Goal: Transaction & Acquisition: Download file/media

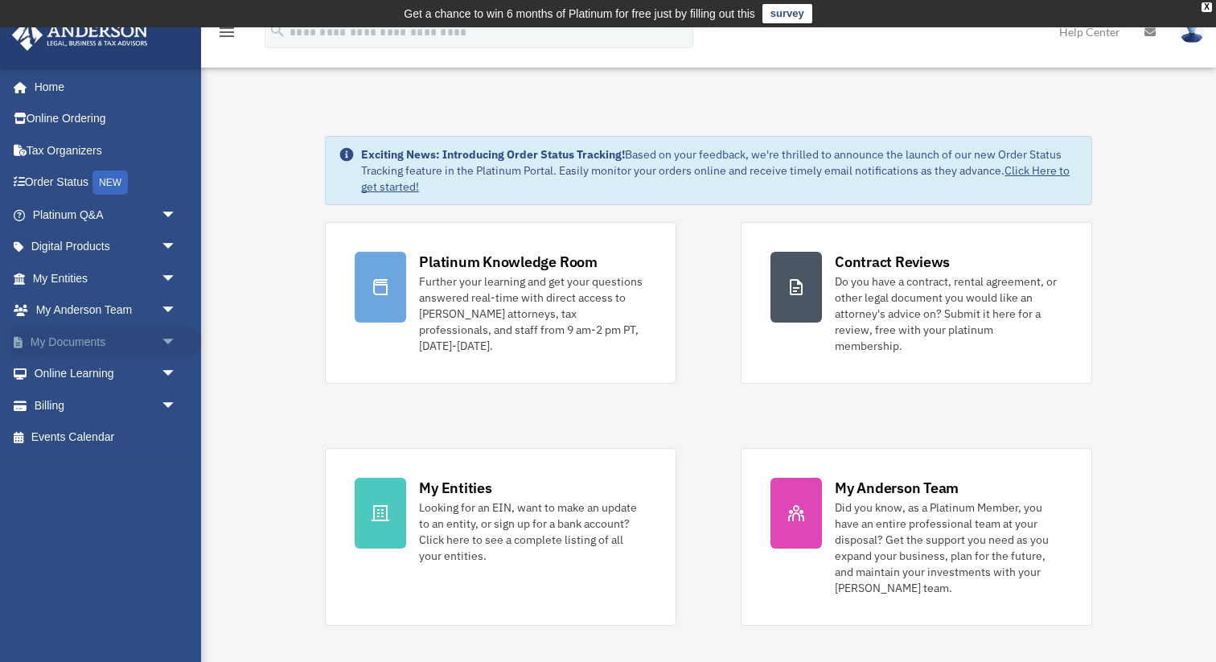
click at [165, 343] on span "arrow_drop_down" at bounding box center [177, 342] width 32 height 33
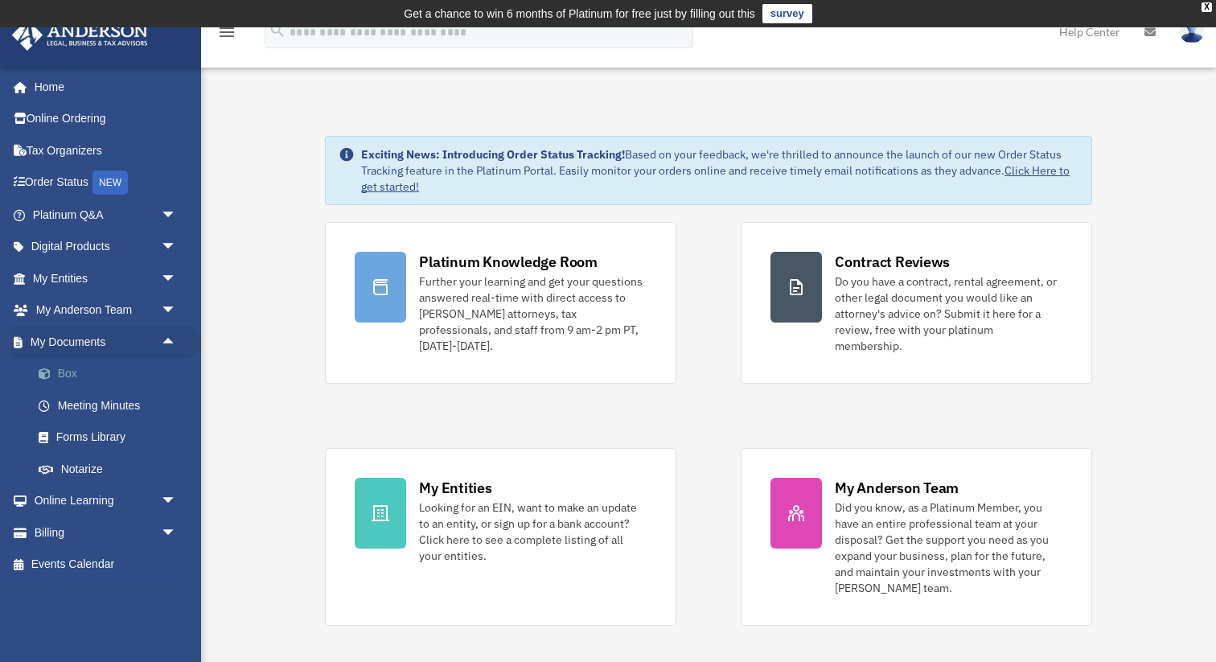
click at [90, 372] on link "Box" at bounding box center [112, 374] width 179 height 32
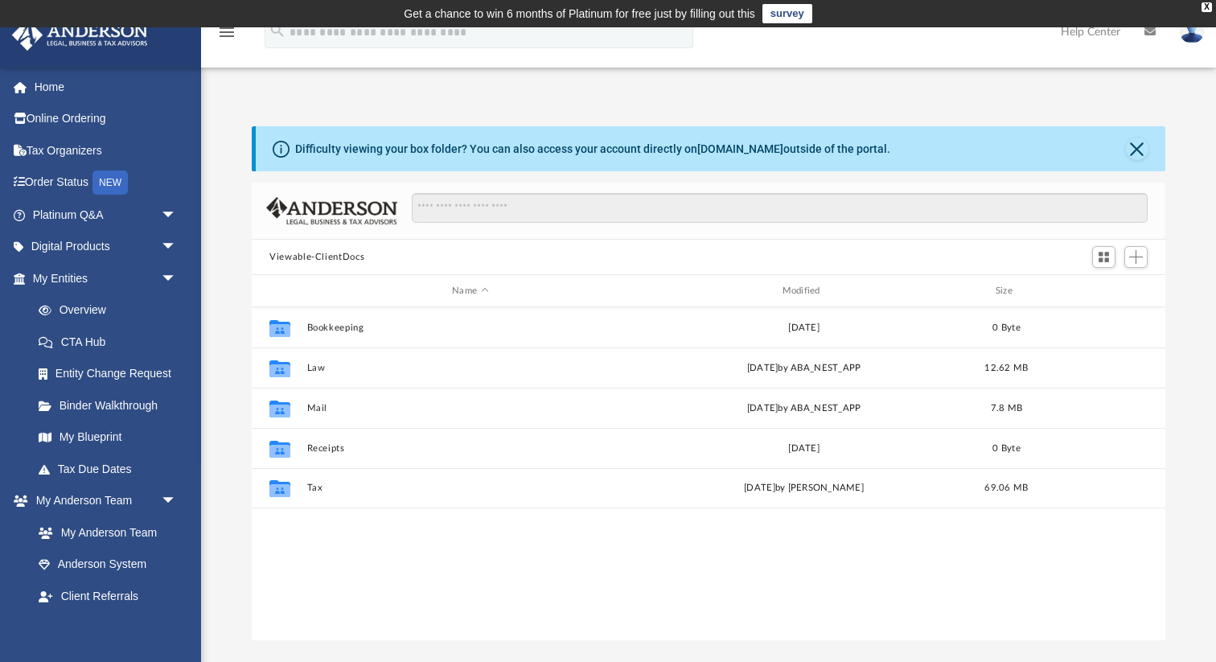
scroll to position [365, 913]
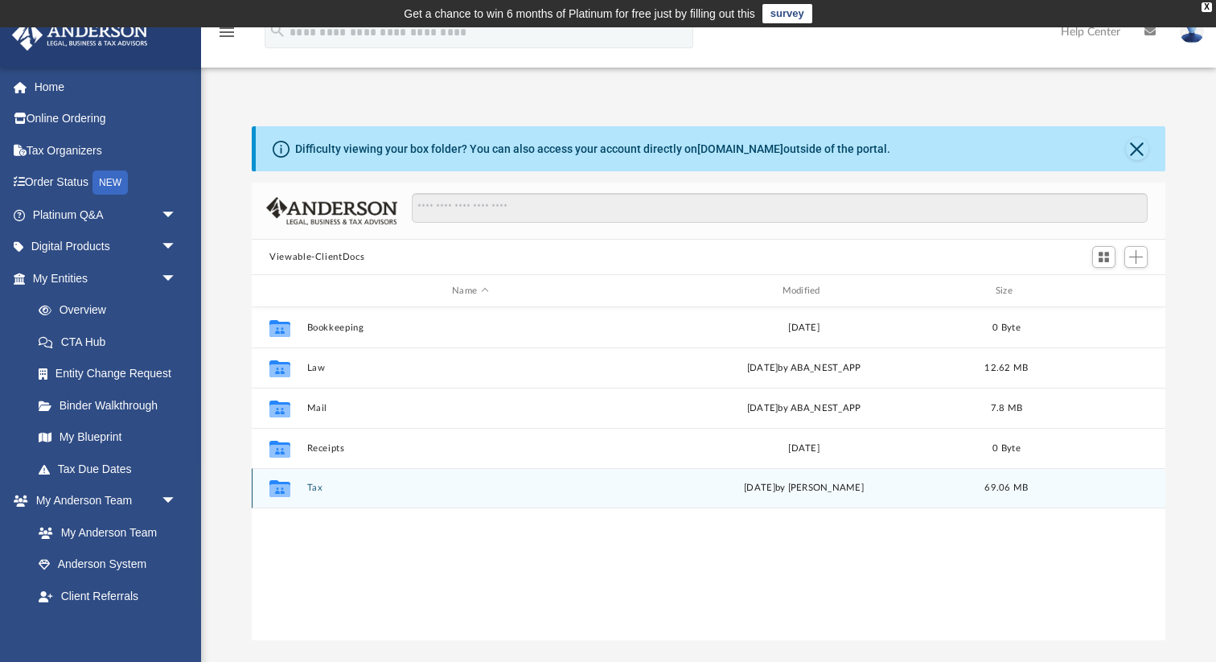
click at [280, 489] on icon "grid" at bounding box center [279, 490] width 21 height 13
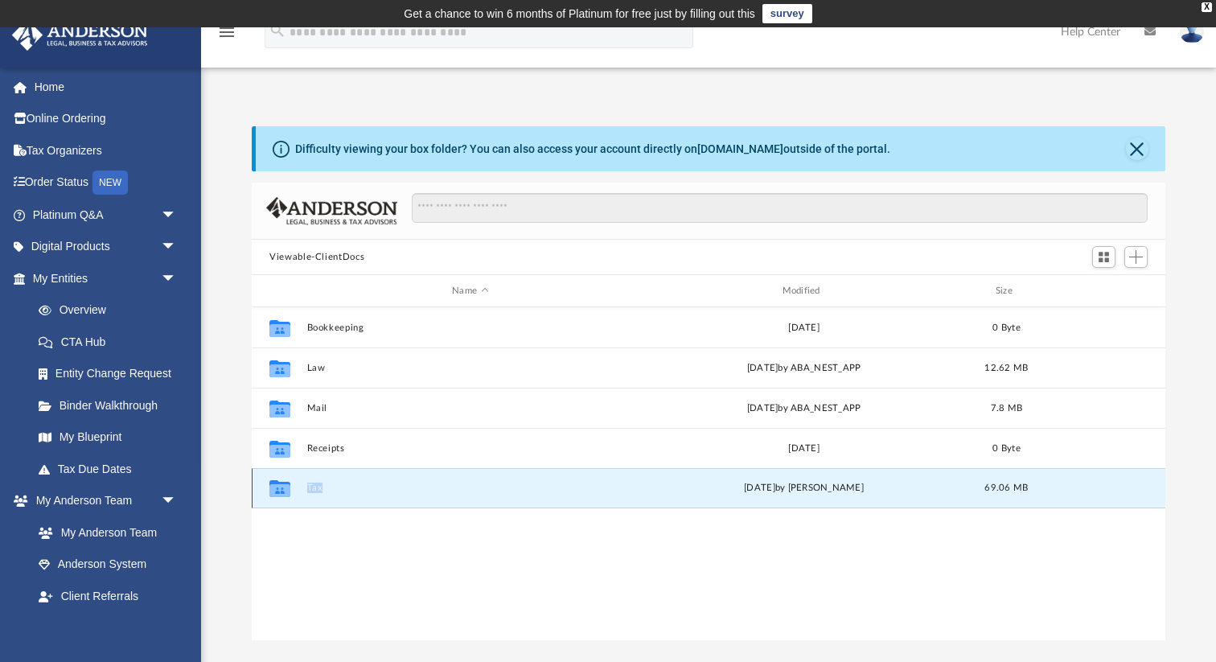
click at [318, 488] on button "Tax" at bounding box center [470, 488] width 327 height 10
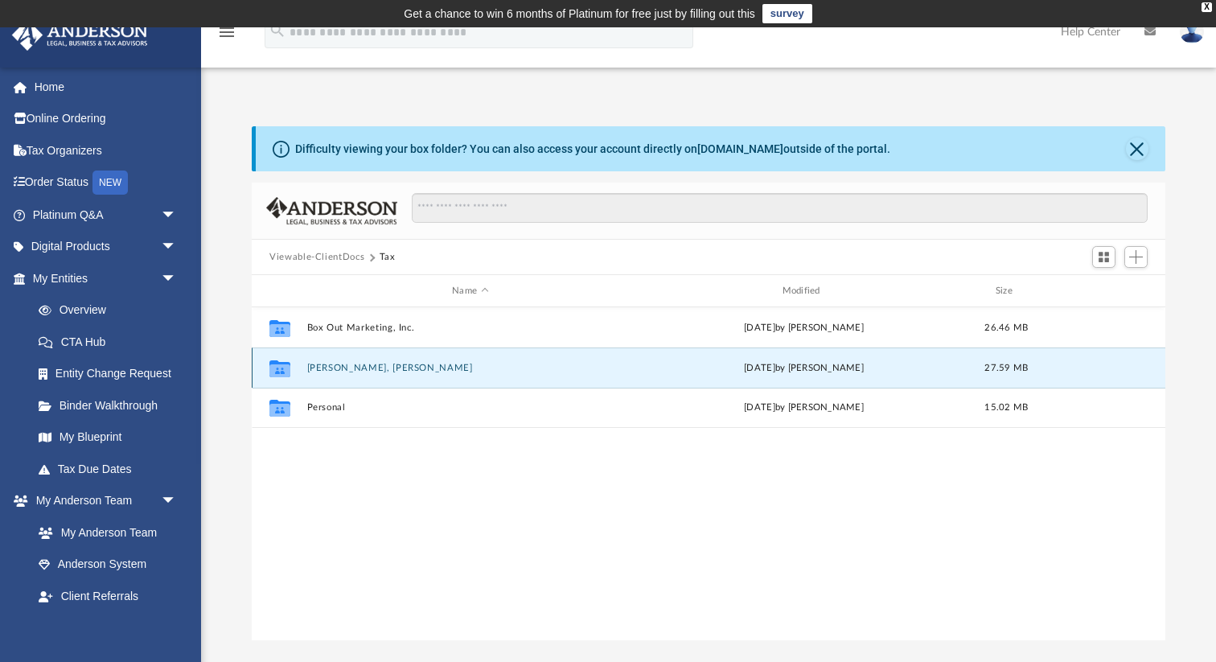
click at [368, 364] on button "[PERSON_NAME], [PERSON_NAME]" at bounding box center [470, 368] width 327 height 10
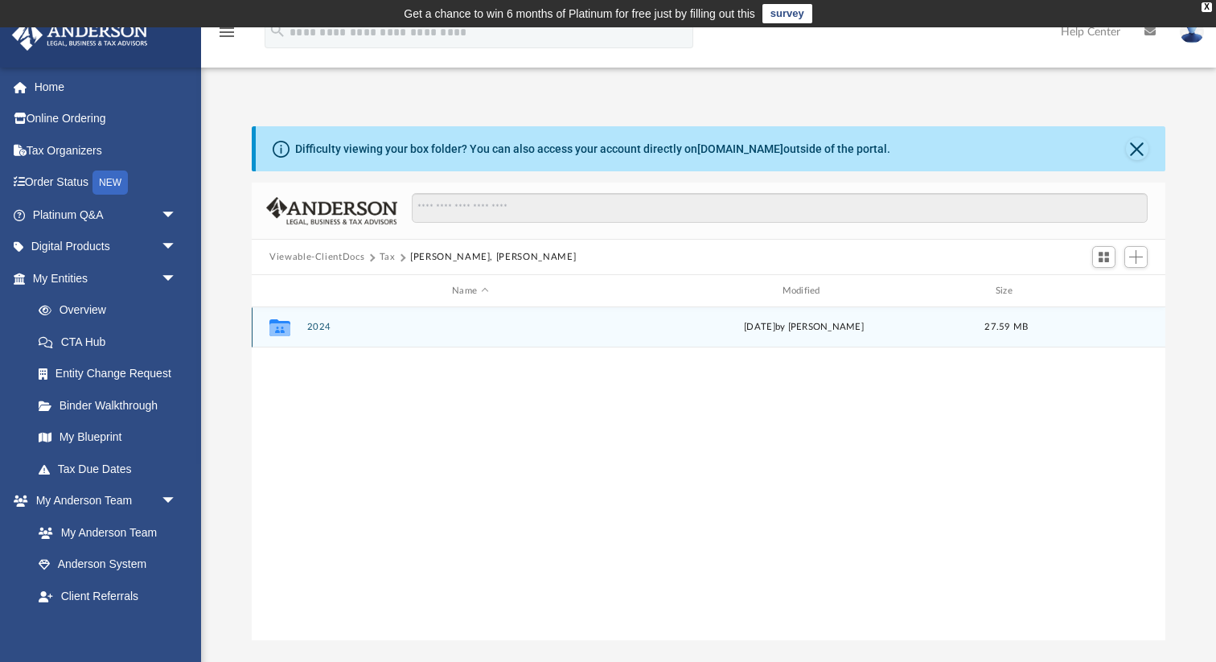
click at [320, 328] on button "2024" at bounding box center [470, 327] width 327 height 10
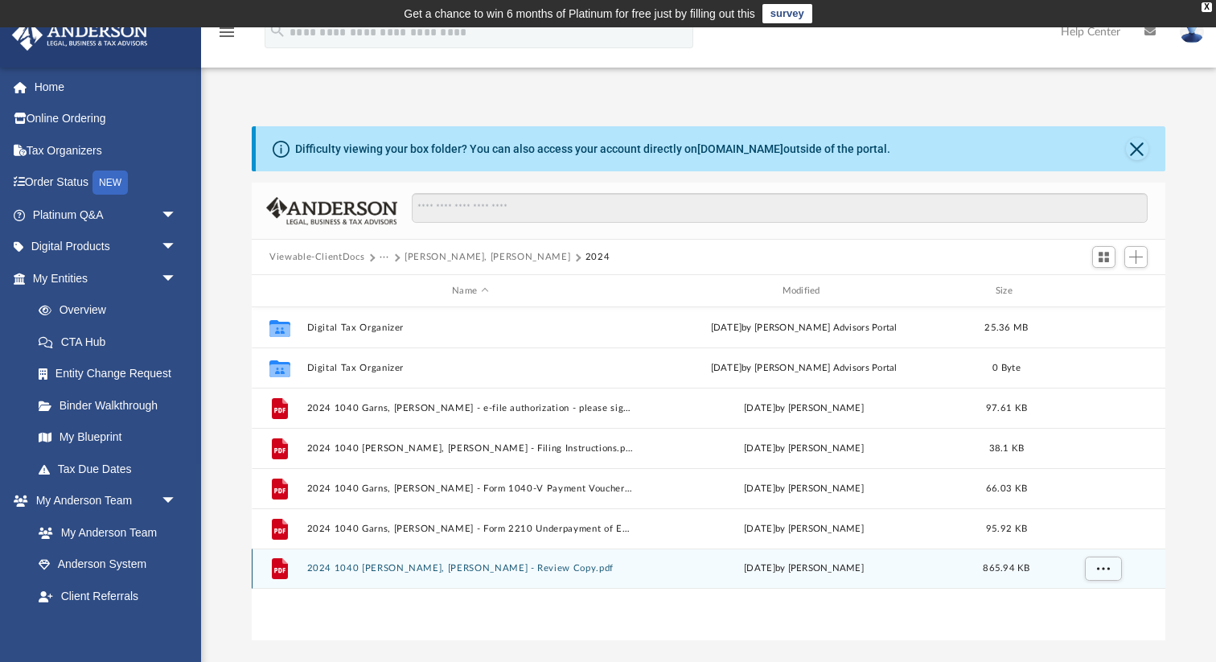
click at [376, 568] on button "2024 1040 [PERSON_NAME], [PERSON_NAME] - Review Copy.pdf" at bounding box center [470, 568] width 327 height 10
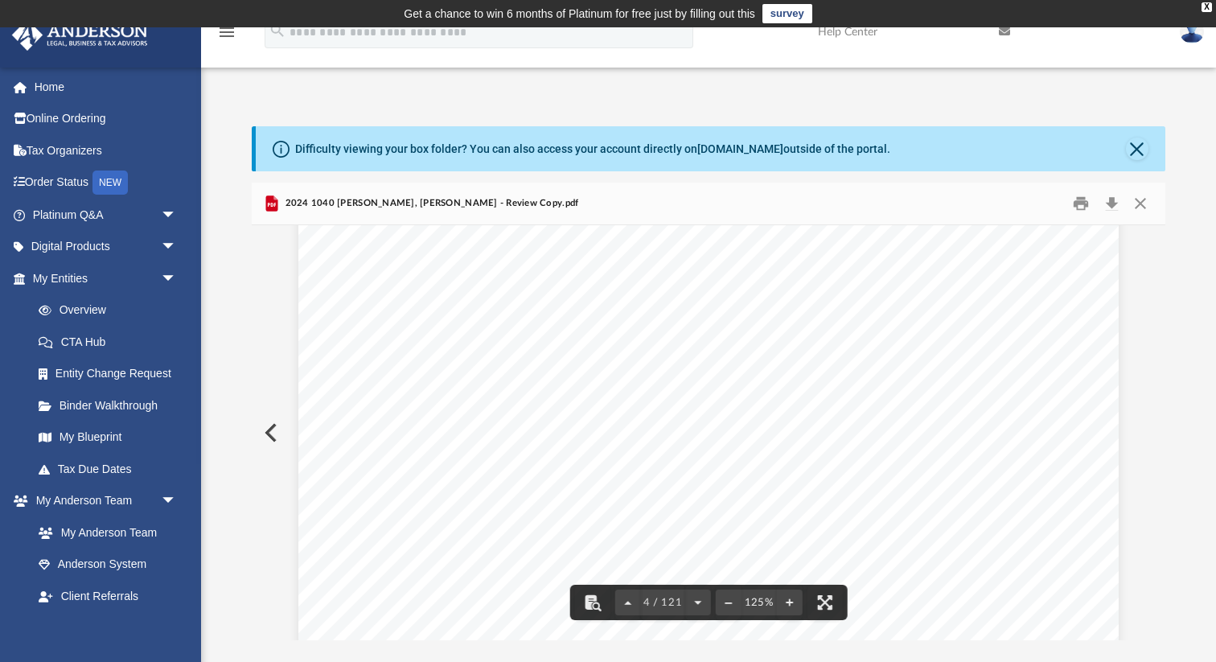
scroll to position [3341, 0]
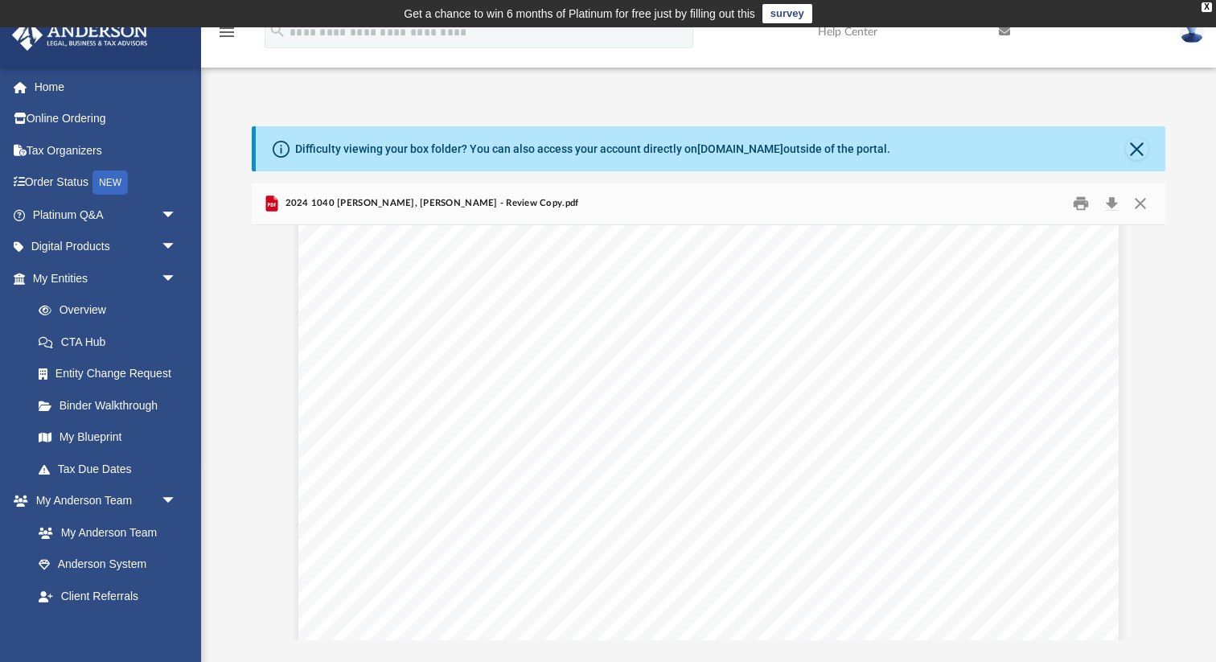
click at [836, 515] on span "COPY" at bounding box center [896, 506] width 226 height 261
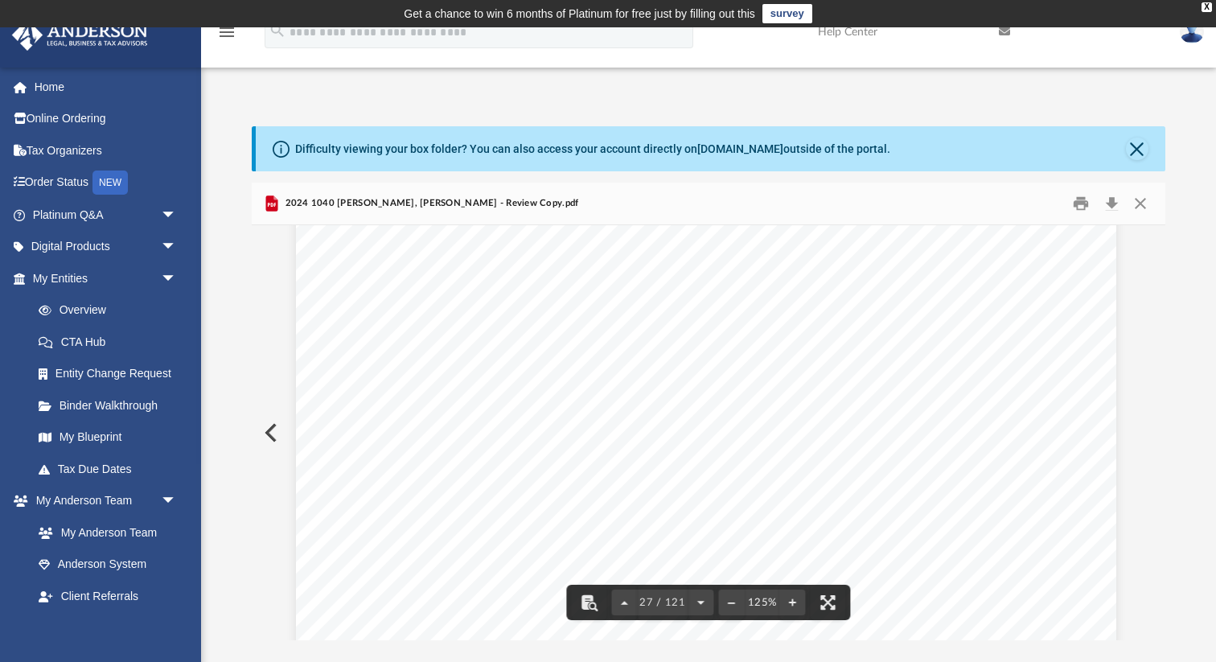
scroll to position [28889, 2]
drag, startPoint x: 417, startPoint y: 503, endPoint x: 657, endPoint y: 505, distance: 239.7
click at [657, 505] on div "Department of the Treasury Internal Revenue Service Attachment Sequence No. 421…" at bounding box center [706, 109] width 820 height 1062
click at [868, 507] on span "here" at bounding box center [858, 507] width 21 height 10
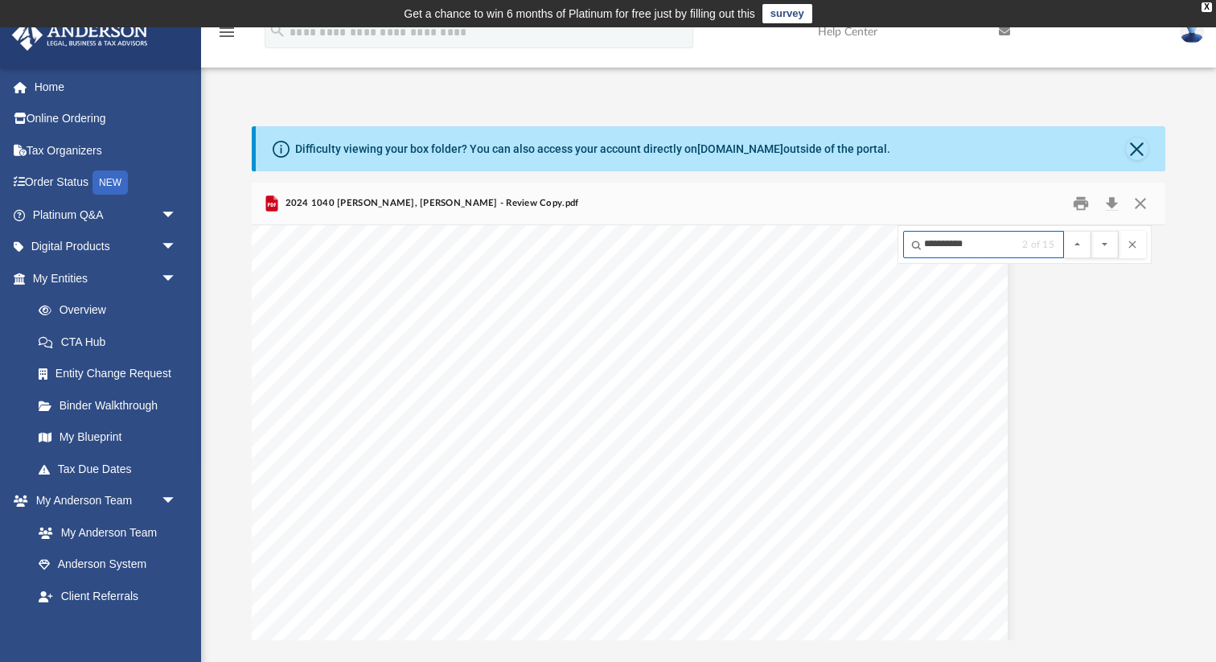
scroll to position [27805, 111]
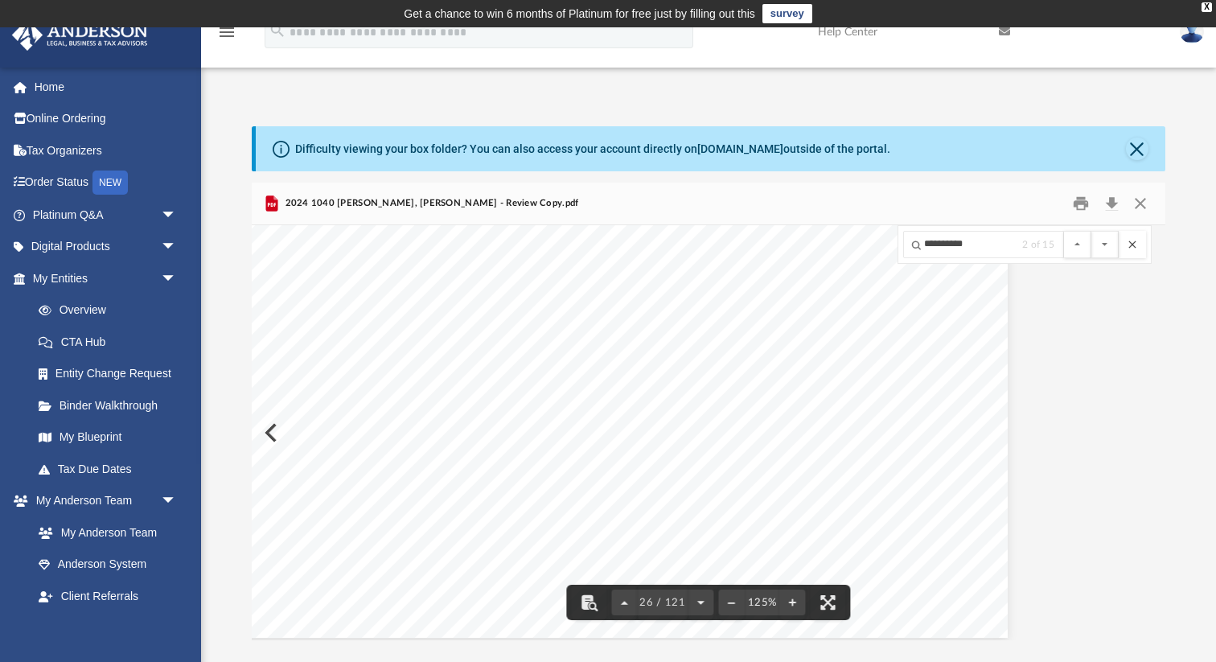
click at [1132, 245] on button "File preview" at bounding box center [1132, 244] width 27 height 27
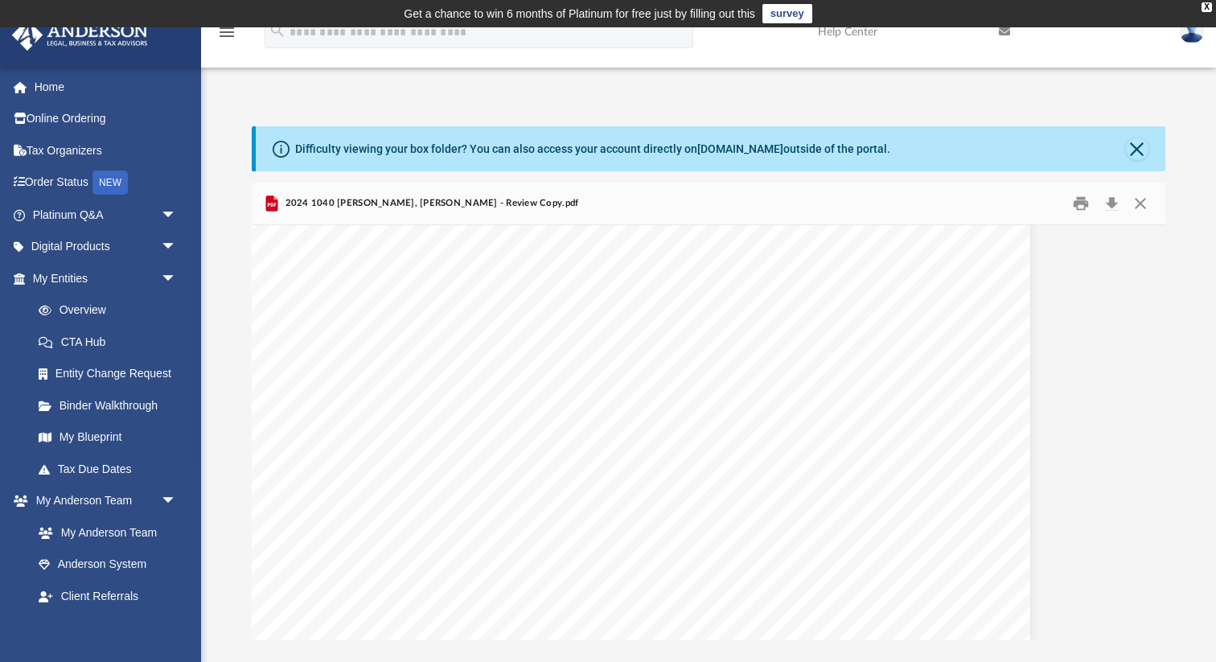
scroll to position [29556, 88]
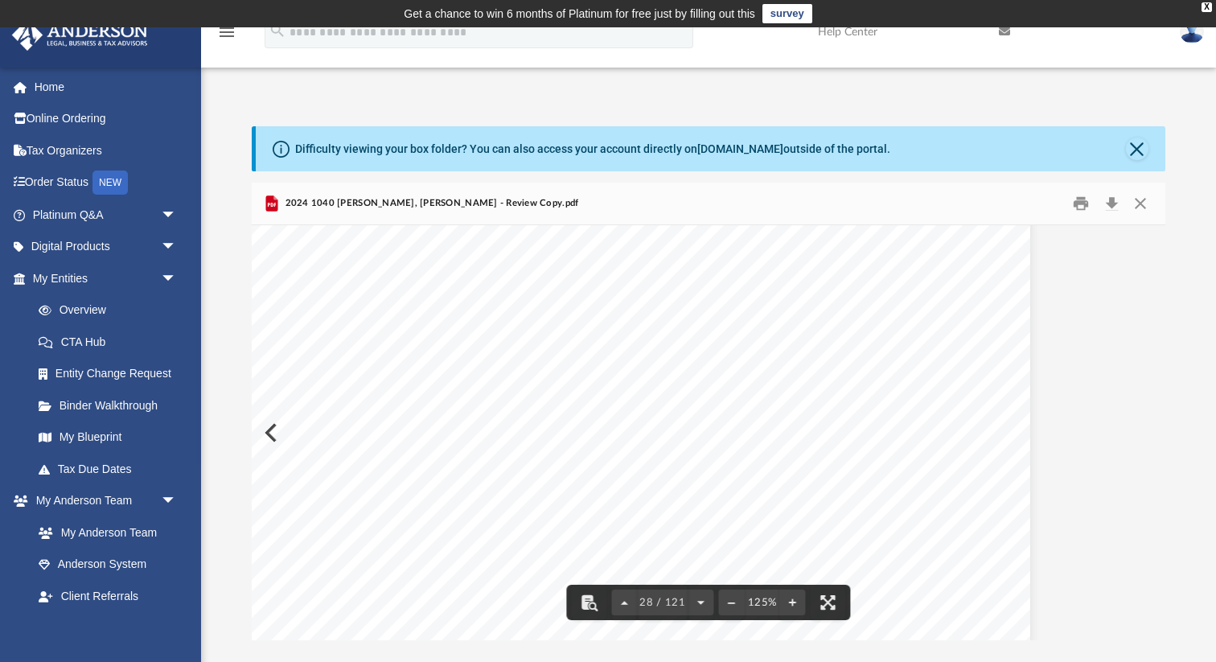
click at [696, 441] on span "Page 28" at bounding box center [724, 462] width 88 height 74
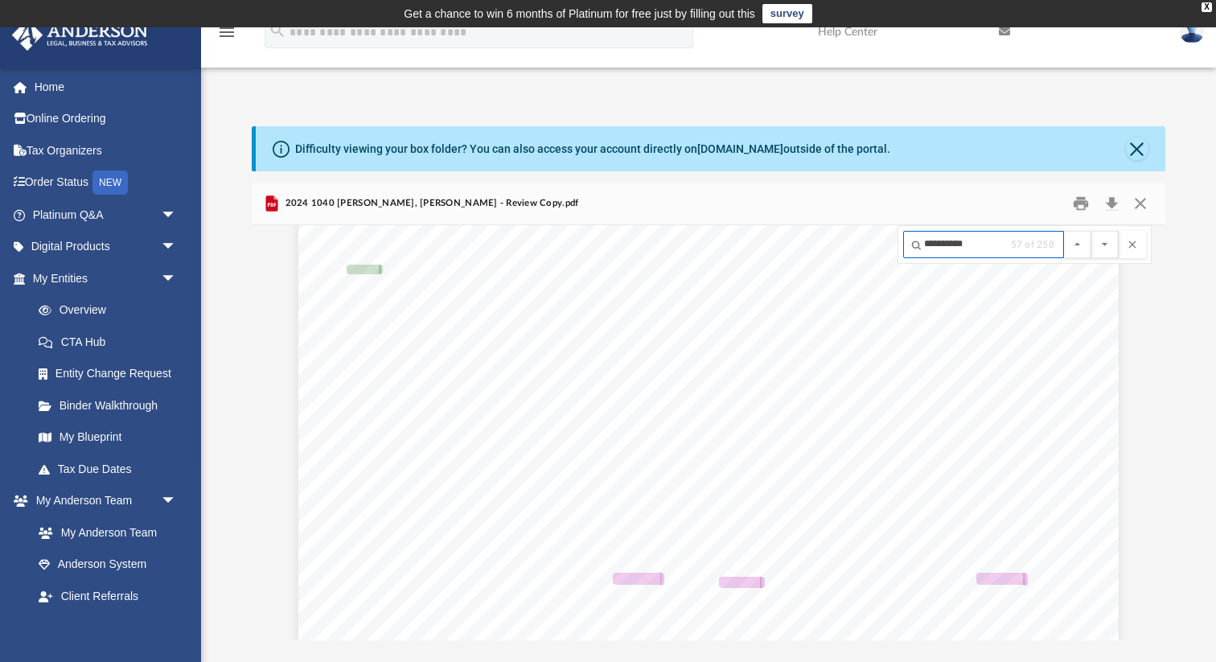
scroll to position [29650, 146]
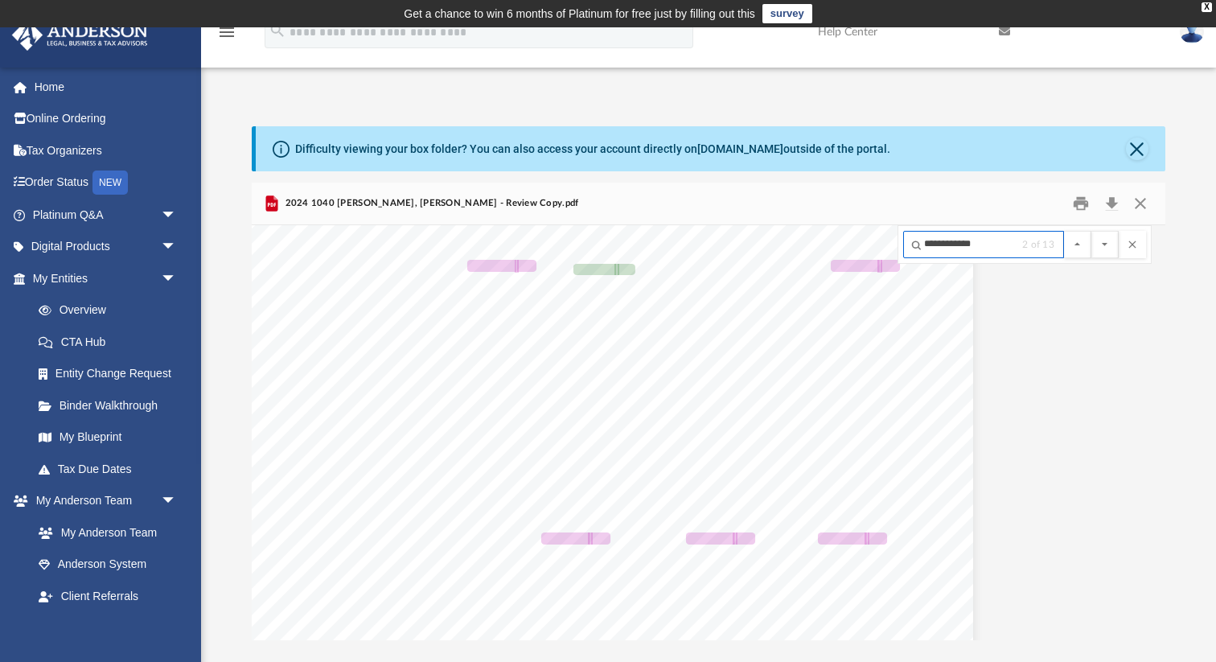
type input "**********"
click at [1091, 231] on button "File preview" at bounding box center [1104, 244] width 27 height 27
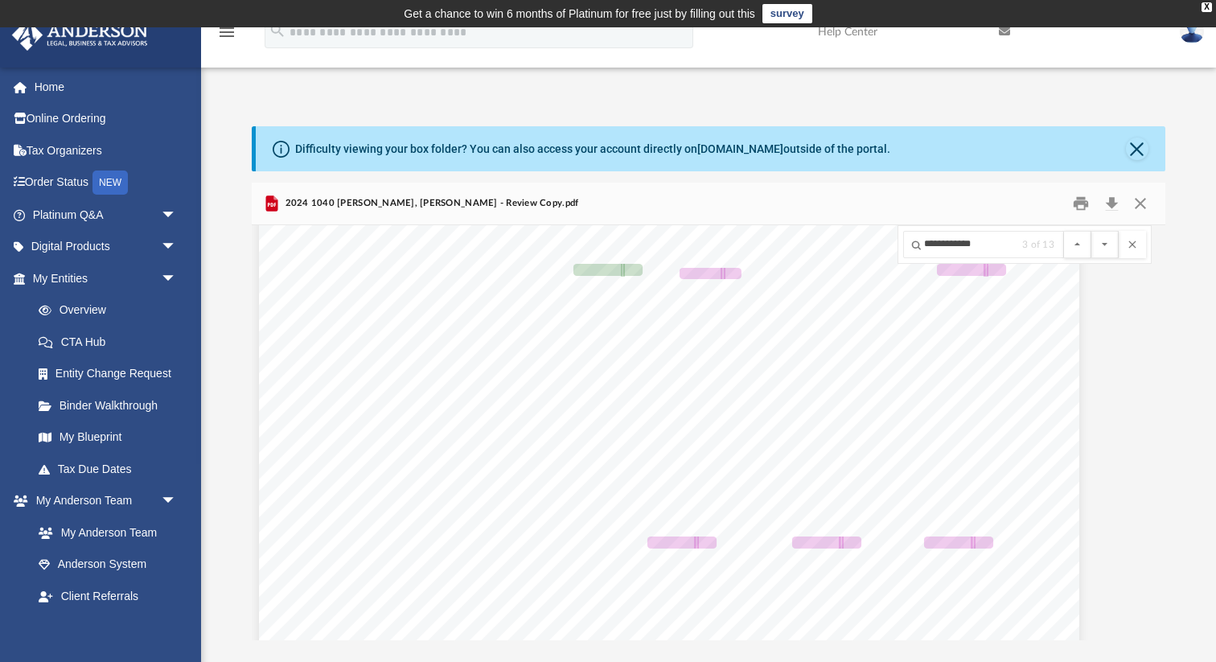
click at [1091, 231] on button "File preview" at bounding box center [1104, 244] width 27 height 27
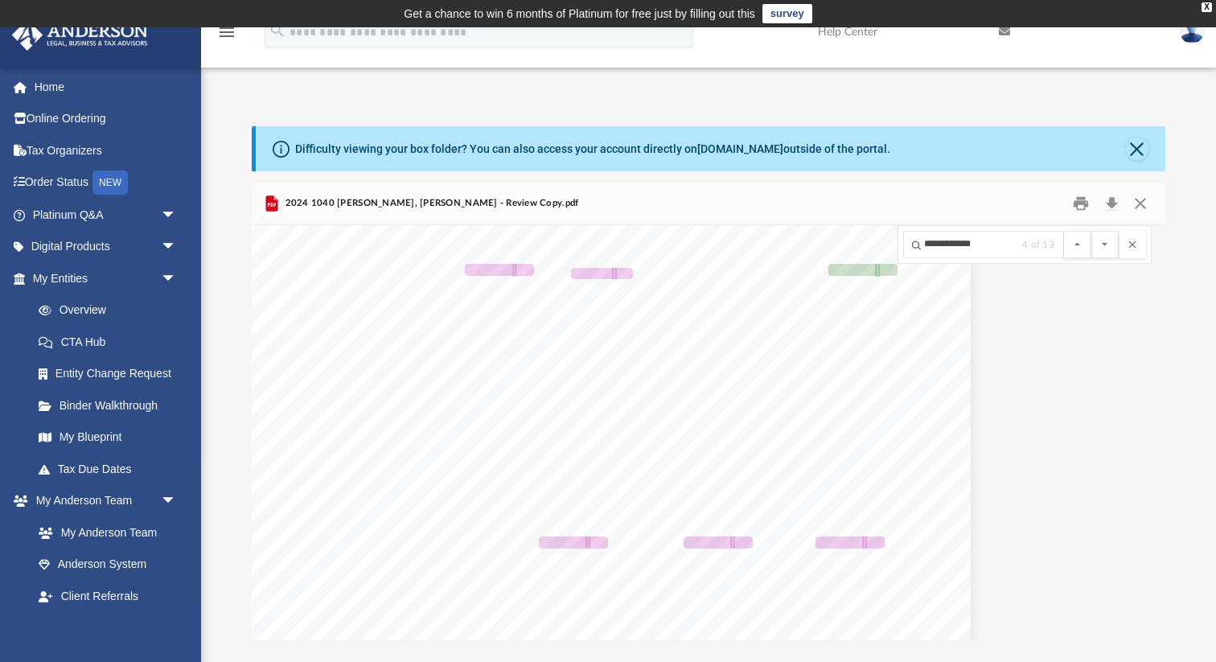
click at [1091, 231] on button "File preview" at bounding box center [1104, 244] width 27 height 27
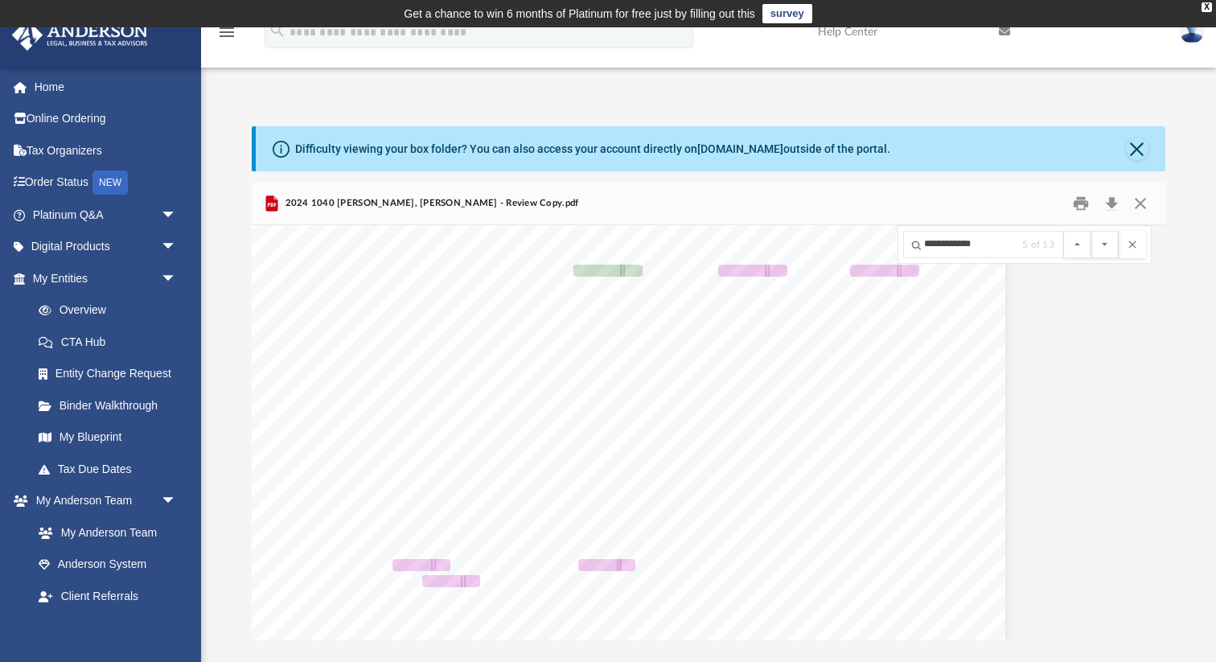
click at [1091, 231] on button "File preview" at bounding box center [1104, 244] width 27 height 27
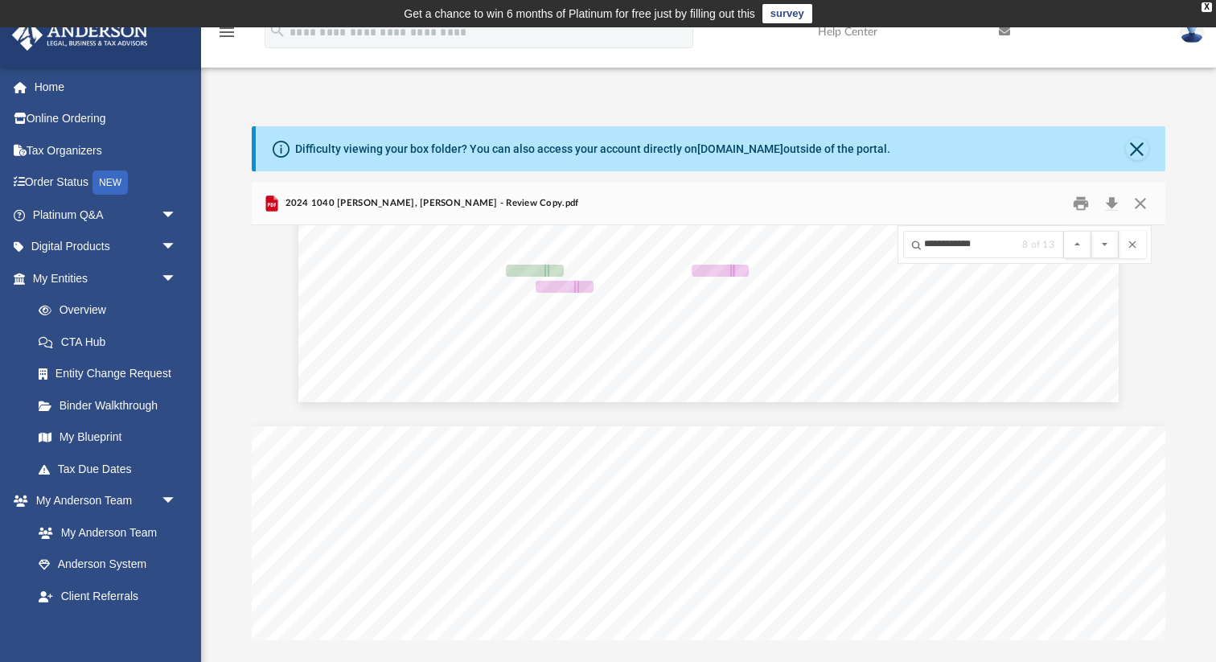
click at [1091, 231] on button "File preview" at bounding box center [1104, 244] width 27 height 27
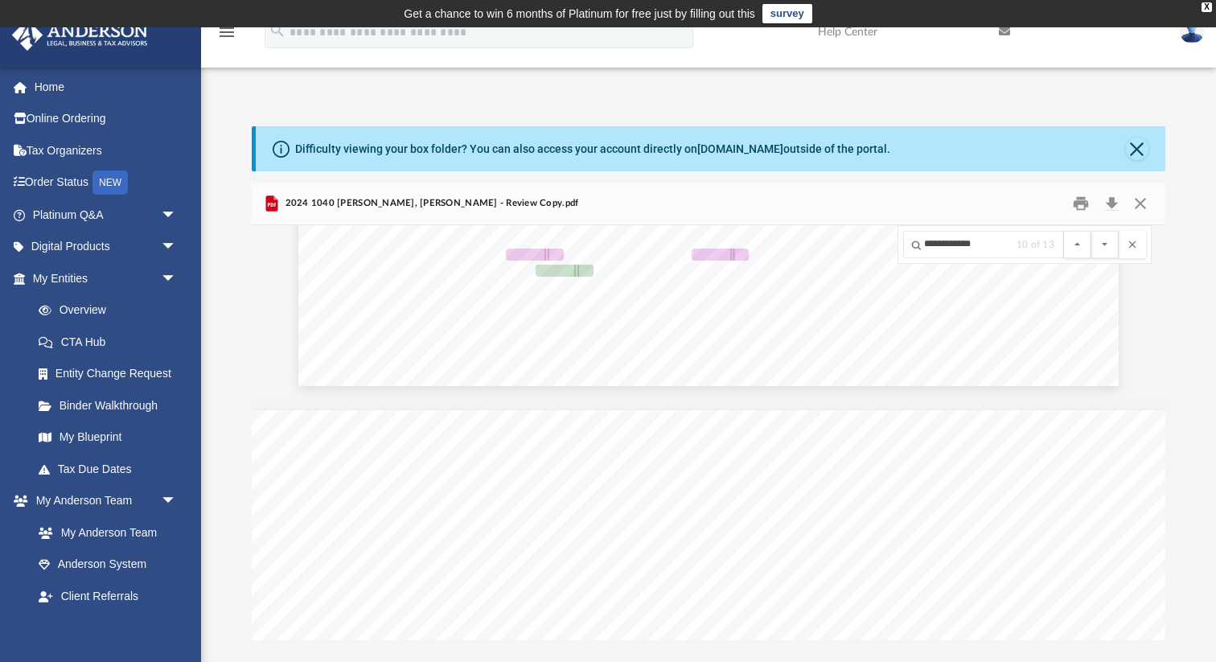
click at [1091, 231] on button "File preview" at bounding box center [1104, 244] width 27 height 27
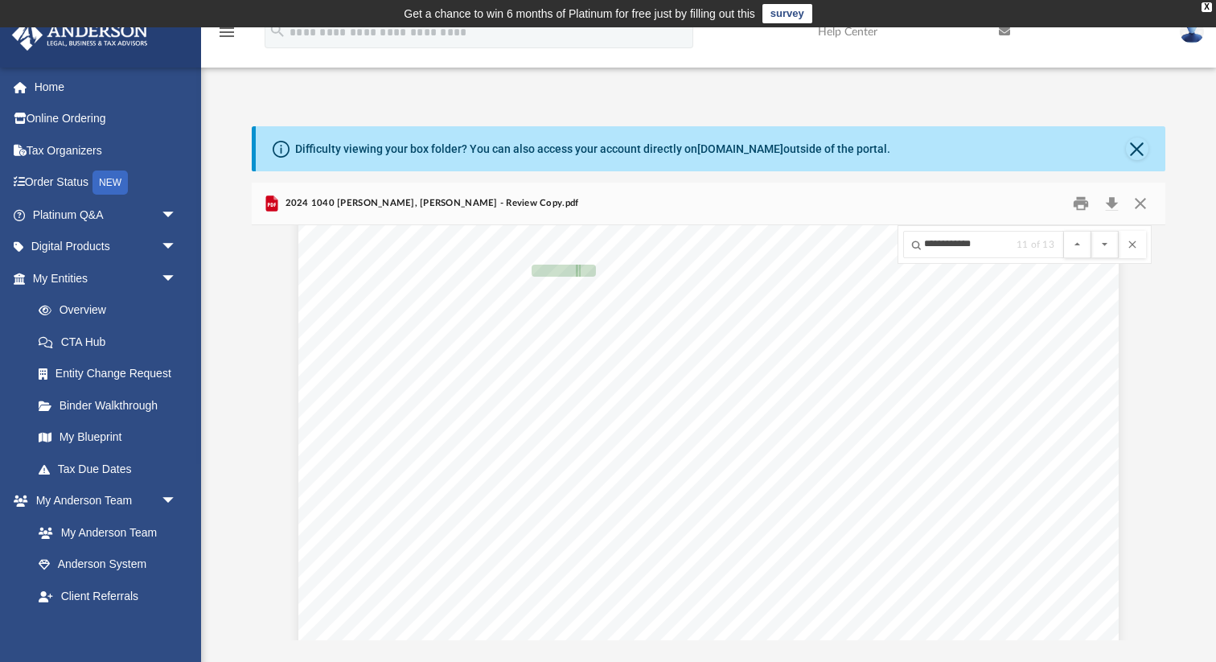
click at [1091, 231] on button "File preview" at bounding box center [1104, 244] width 27 height 27
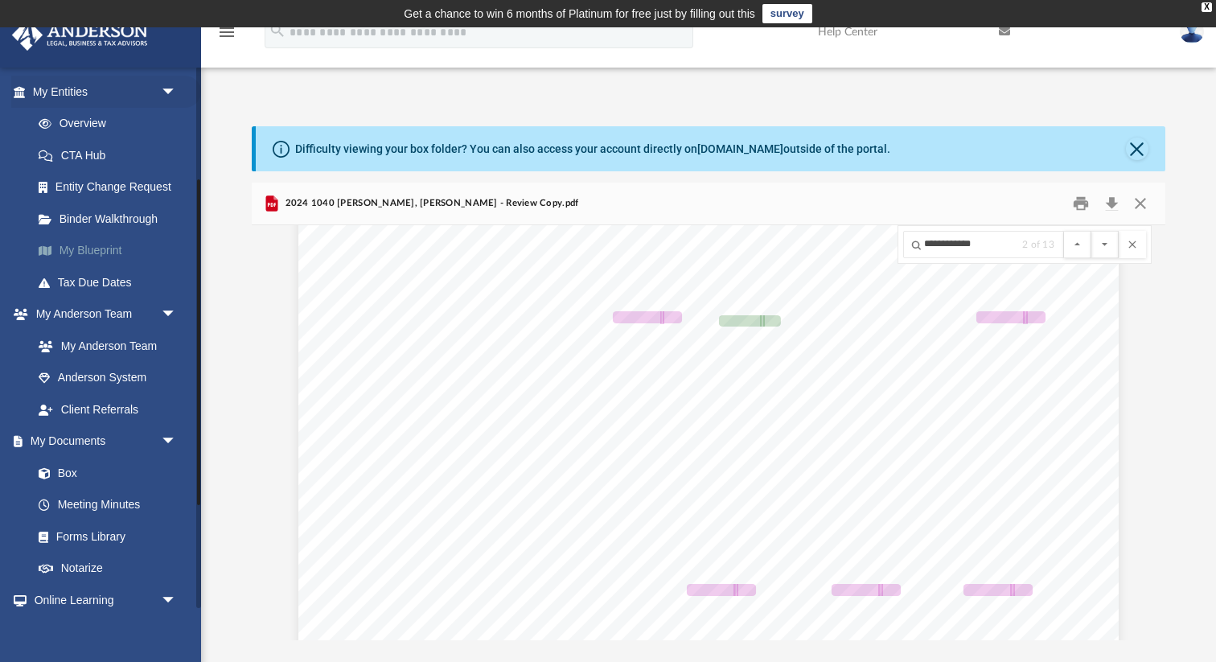
scroll to position [187, 0]
click at [73, 471] on link "Box" at bounding box center [112, 472] width 179 height 32
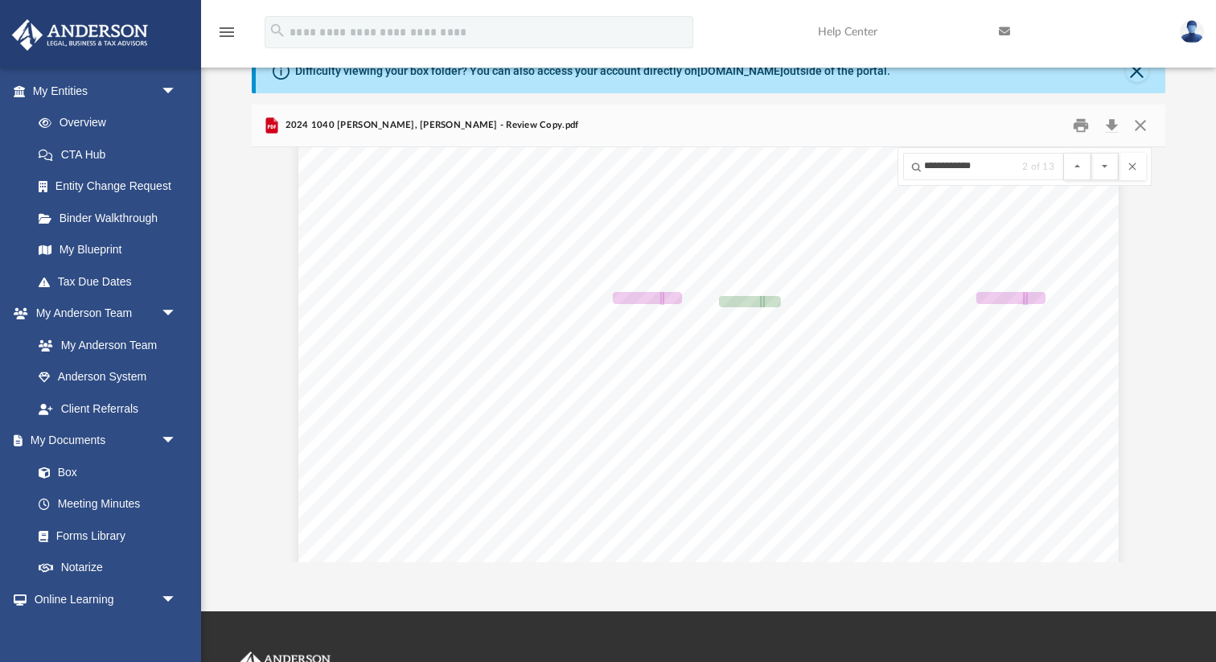
scroll to position [85, 0]
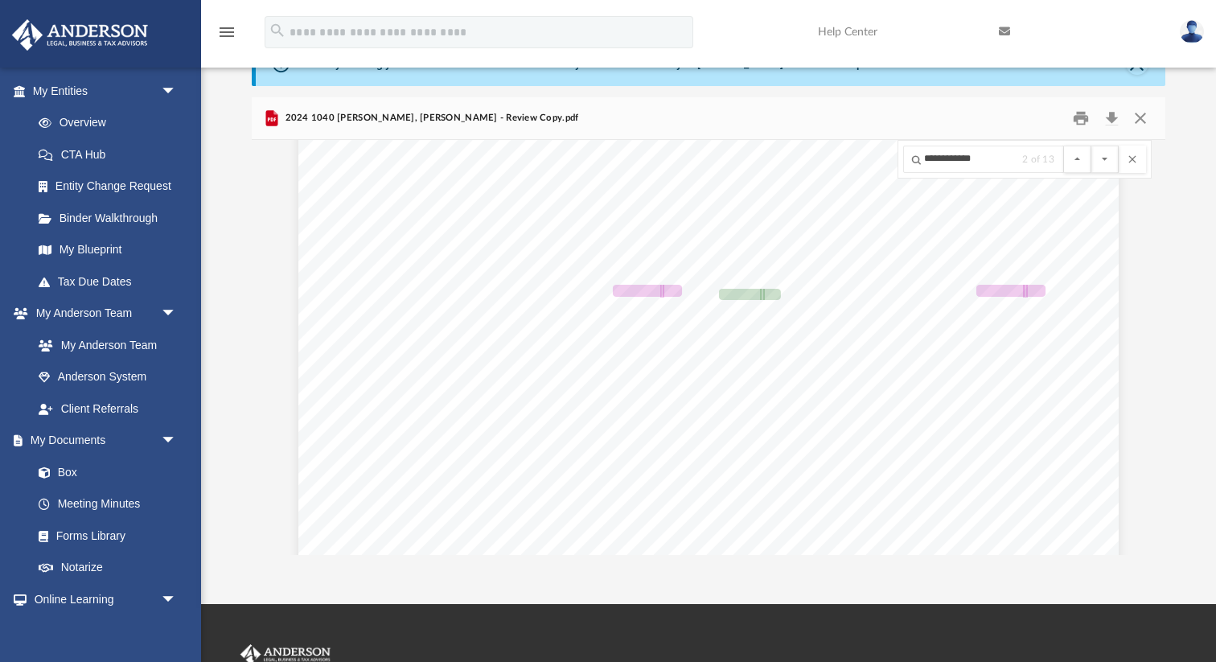
click at [232, 32] on icon "menu" at bounding box center [226, 32] width 19 height 19
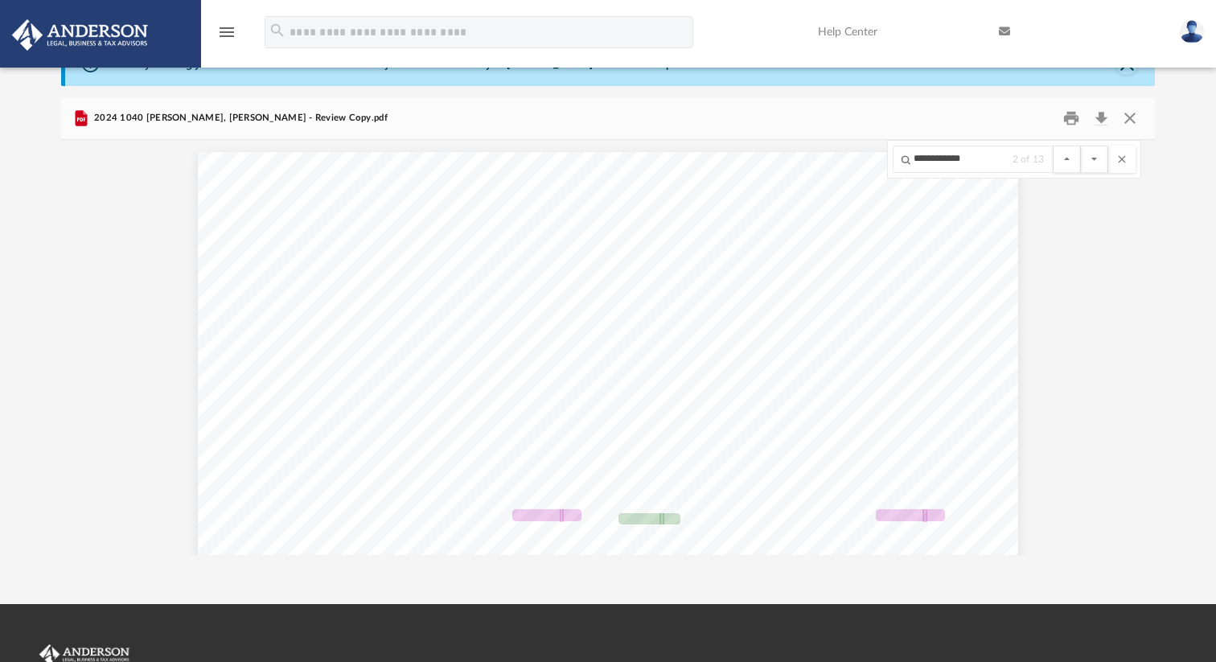
scroll to position [365, 1094]
click at [232, 32] on icon "menu" at bounding box center [226, 32] width 19 height 19
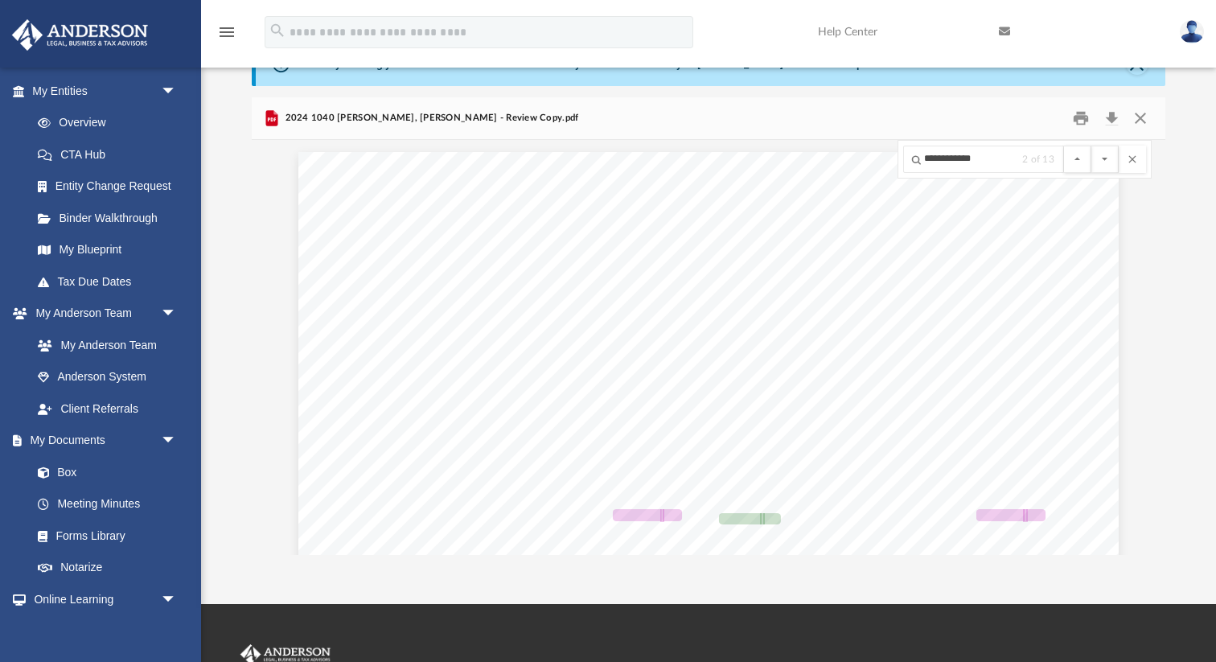
scroll to position [365, 913]
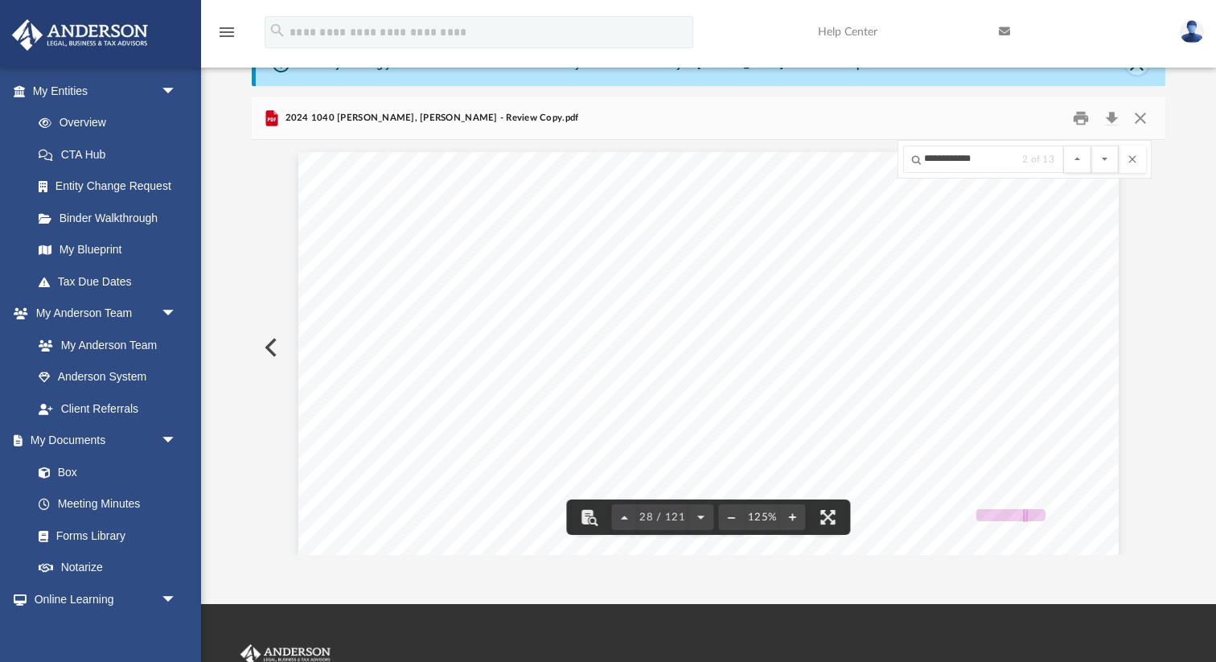
click at [1136, 72] on button "Close" at bounding box center [1137, 63] width 23 height 23
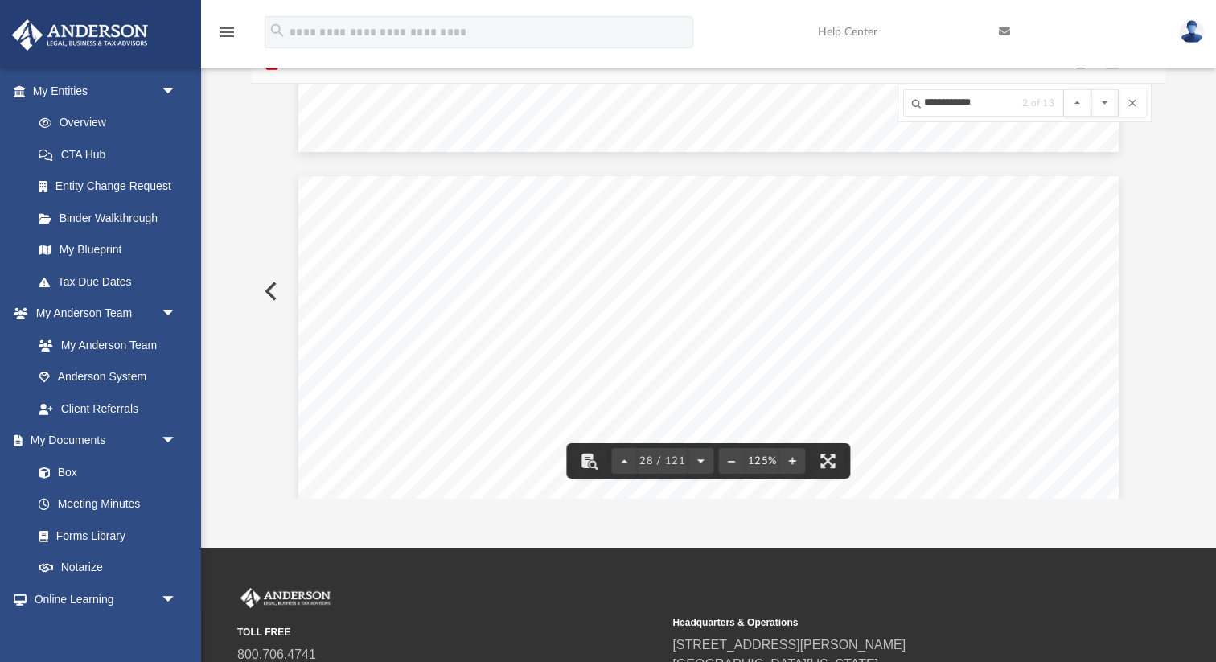
scroll to position [29234, 0]
click at [1140, 110] on button "File preview" at bounding box center [1132, 102] width 27 height 27
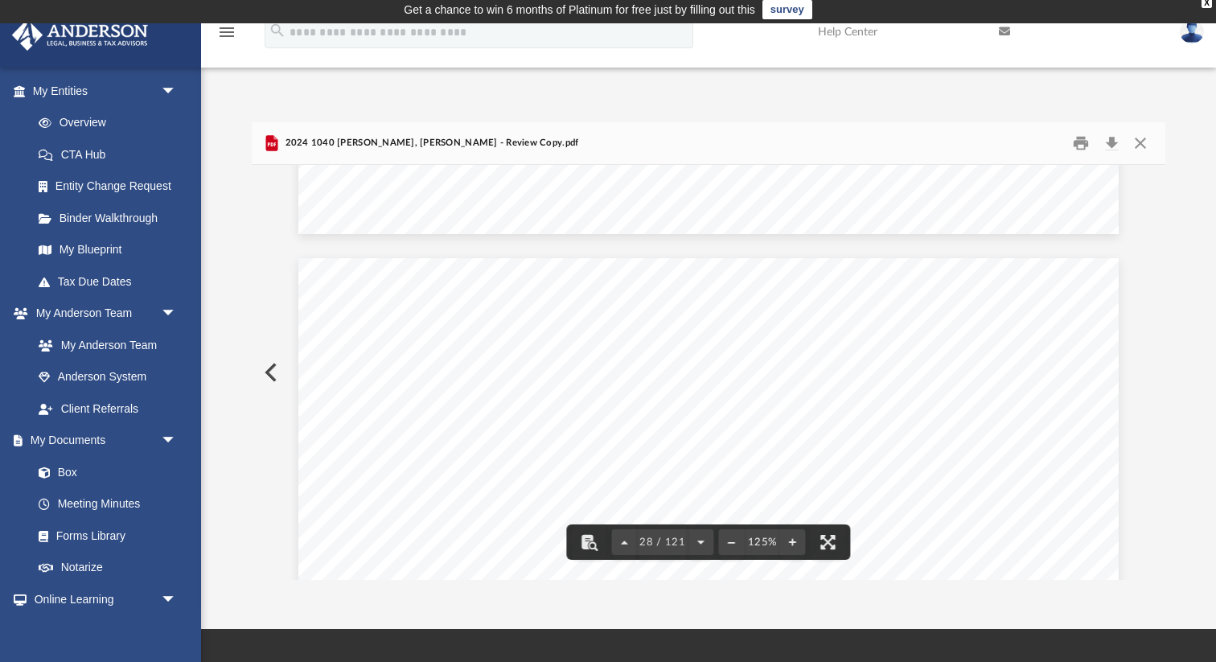
scroll to position [0, 0]
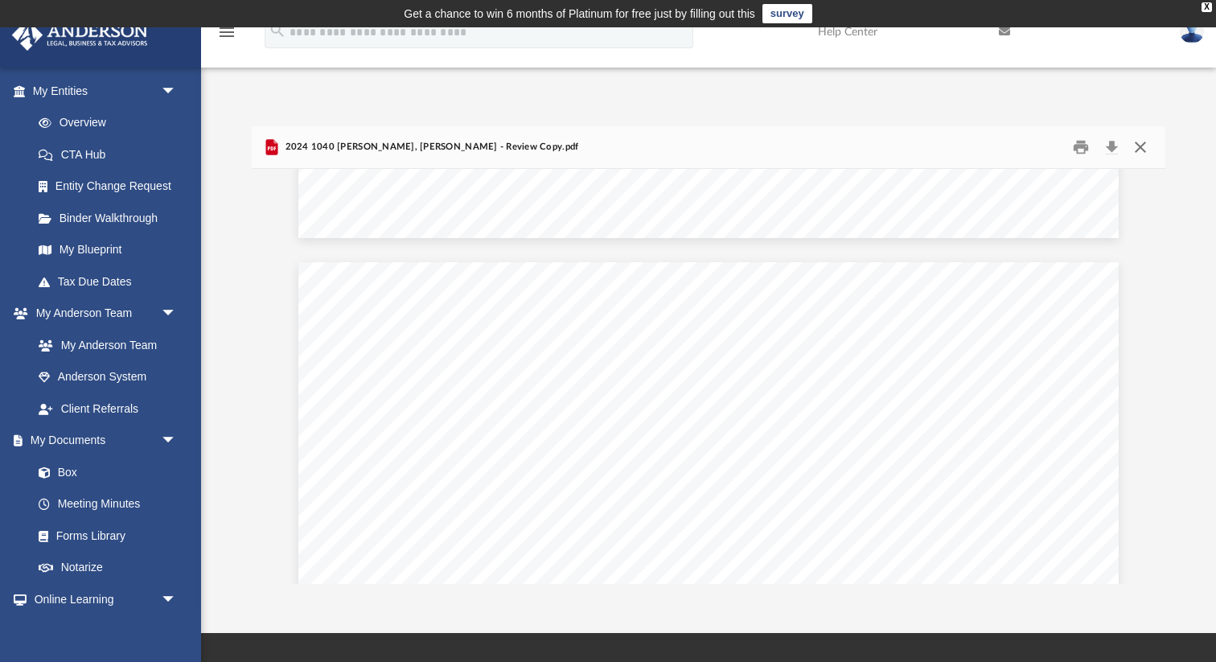
click at [1140, 143] on button "Close" at bounding box center [1140, 147] width 29 height 25
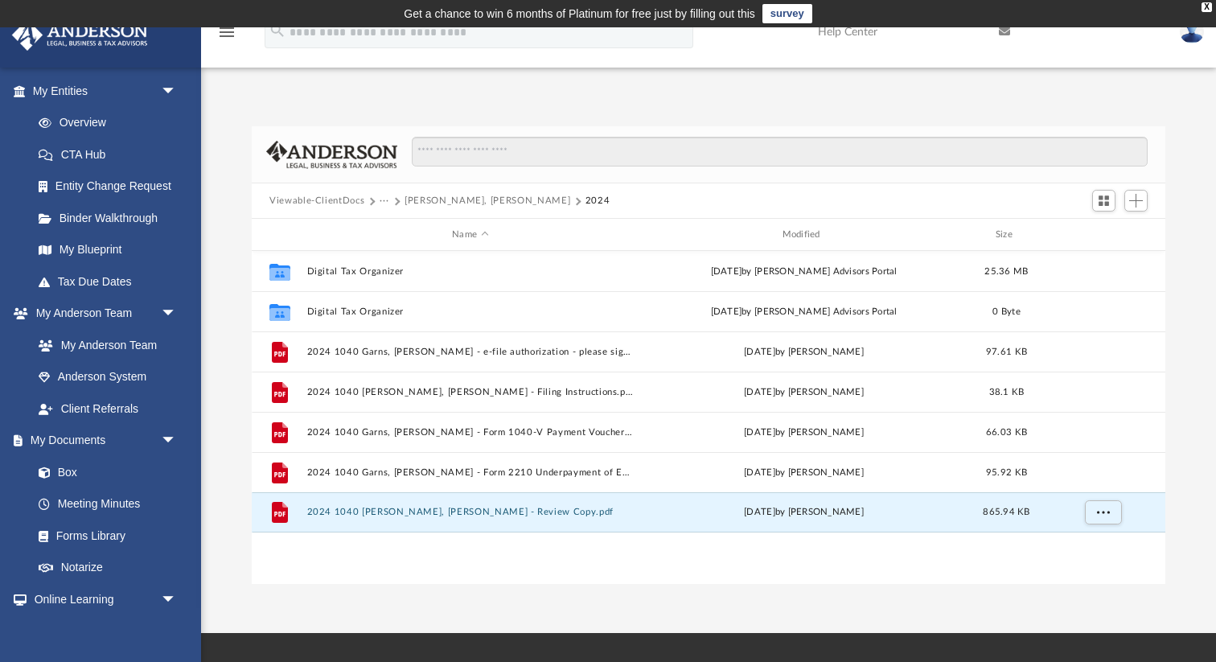
click at [382, 199] on button "···" at bounding box center [385, 201] width 10 height 14
click at [396, 228] on li "Tax" at bounding box center [395, 228] width 15 height 17
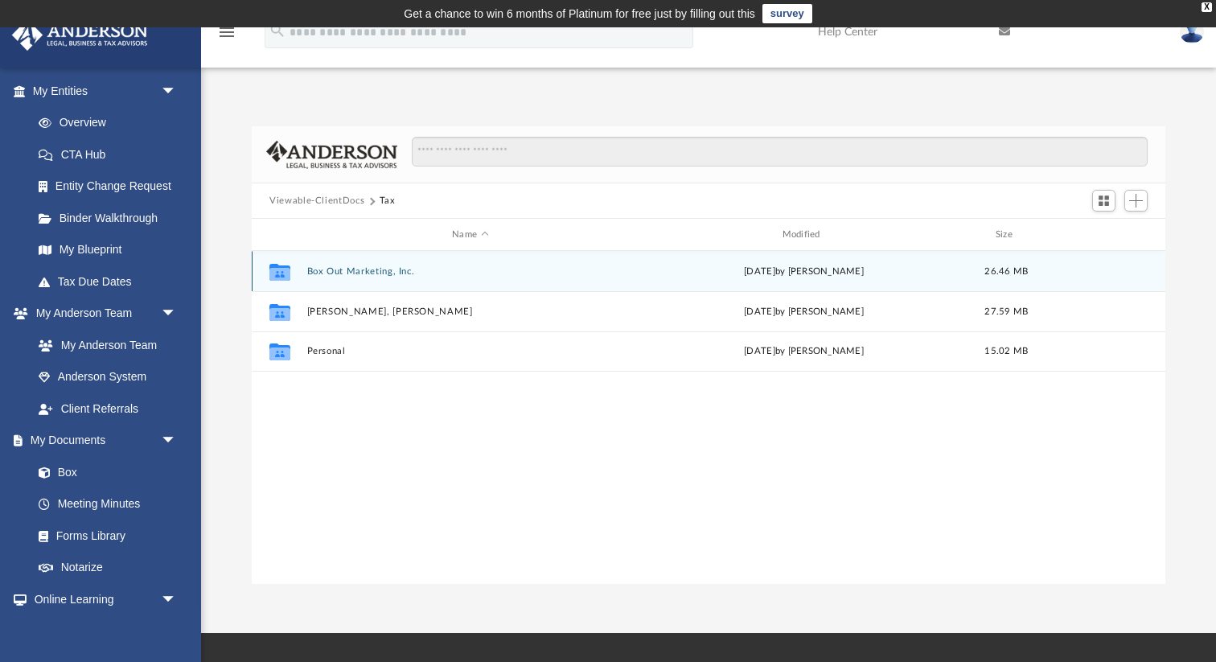
click at [368, 276] on div "Collaborated Folder Box Out Marketing, Inc. yesterday by Alex Price 26.46 MB" at bounding box center [709, 271] width 914 height 40
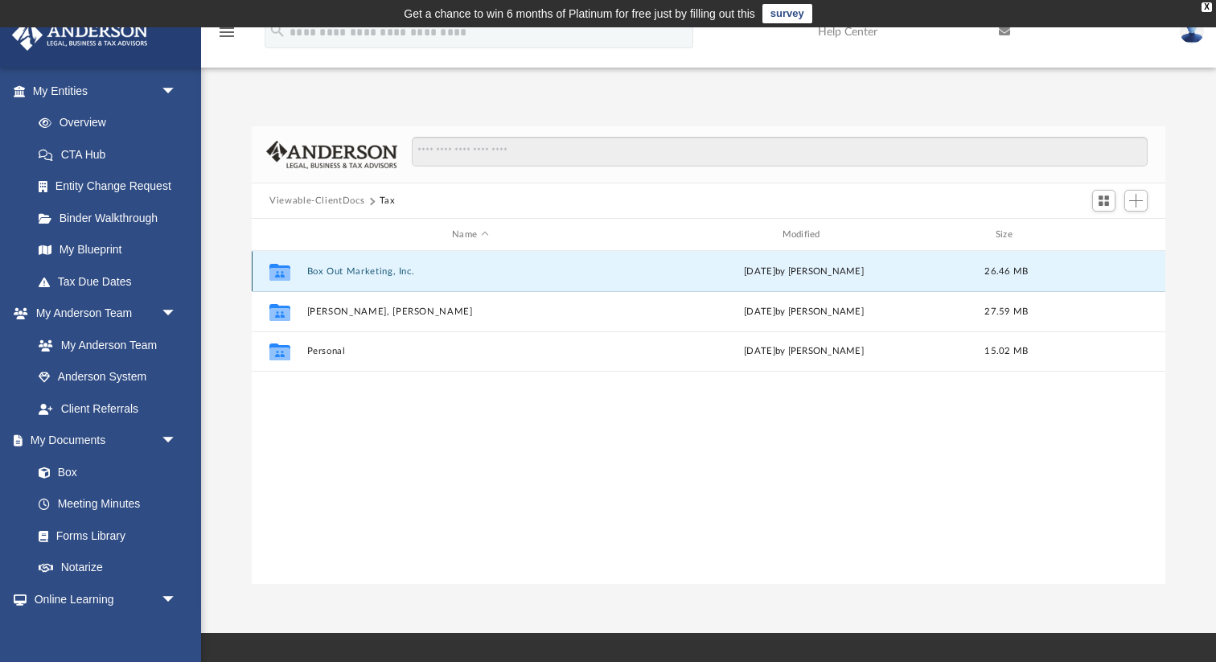
click at [360, 262] on div "Collaborated Folder Box Out Marketing, Inc. yesterday by Alex Price 26.46 MB" at bounding box center [709, 271] width 914 height 40
click at [358, 269] on button "Box Out Marketing, Inc." at bounding box center [470, 271] width 327 height 10
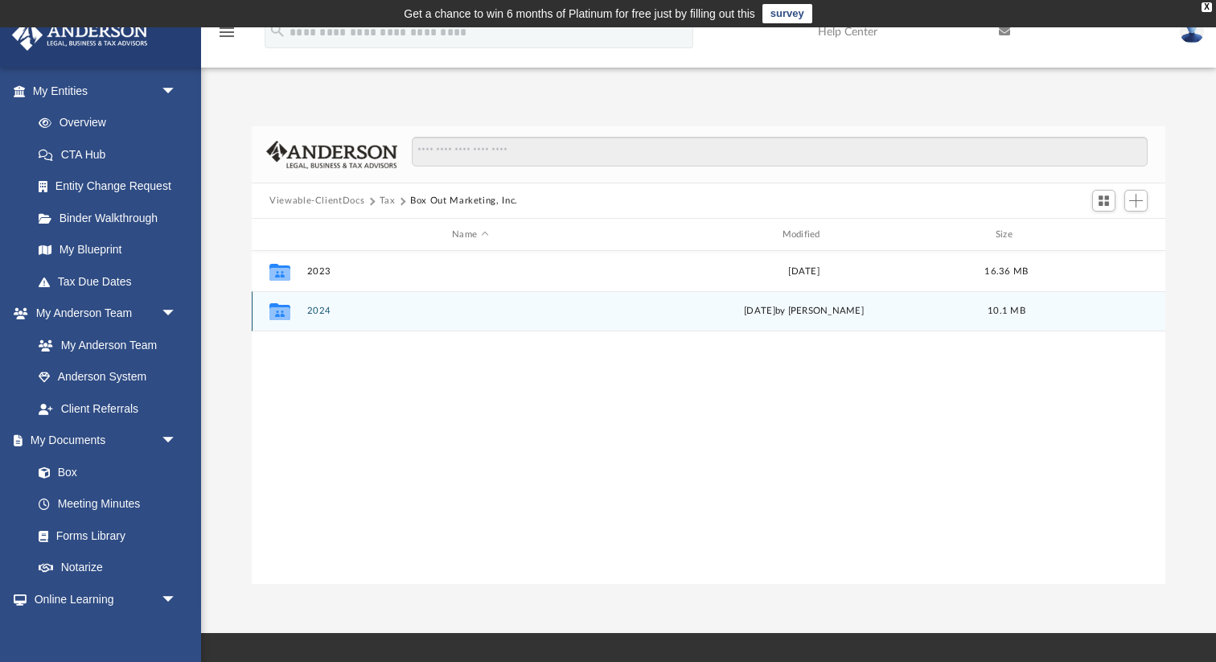
click at [320, 310] on button "2024" at bounding box center [470, 311] width 327 height 10
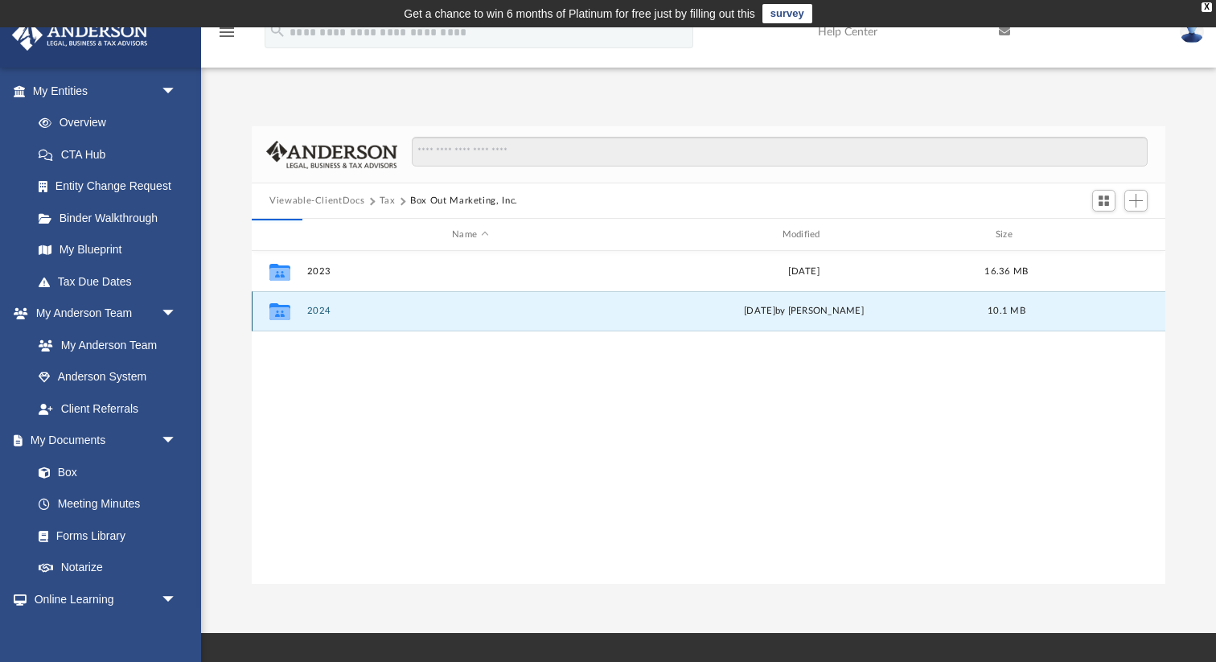
click at [320, 310] on button "2024" at bounding box center [470, 311] width 327 height 10
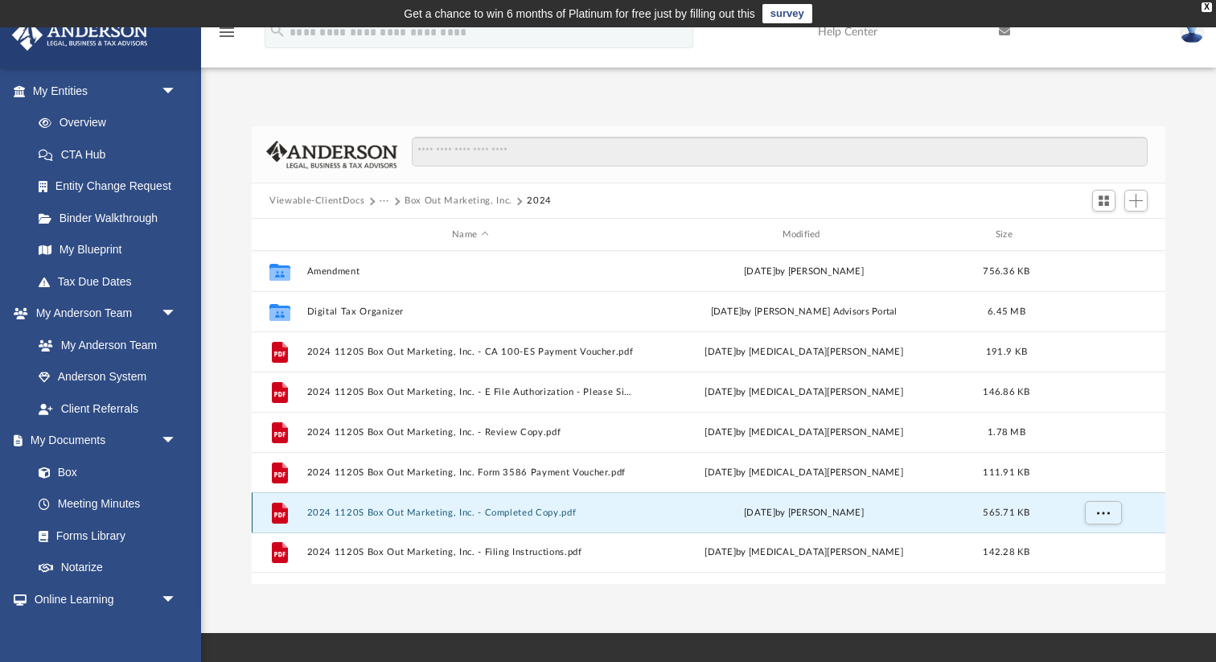
click at [437, 508] on button "2024 1120S Box Out Marketing, Inc. - Completed Copy.pdf" at bounding box center [470, 512] width 327 height 10
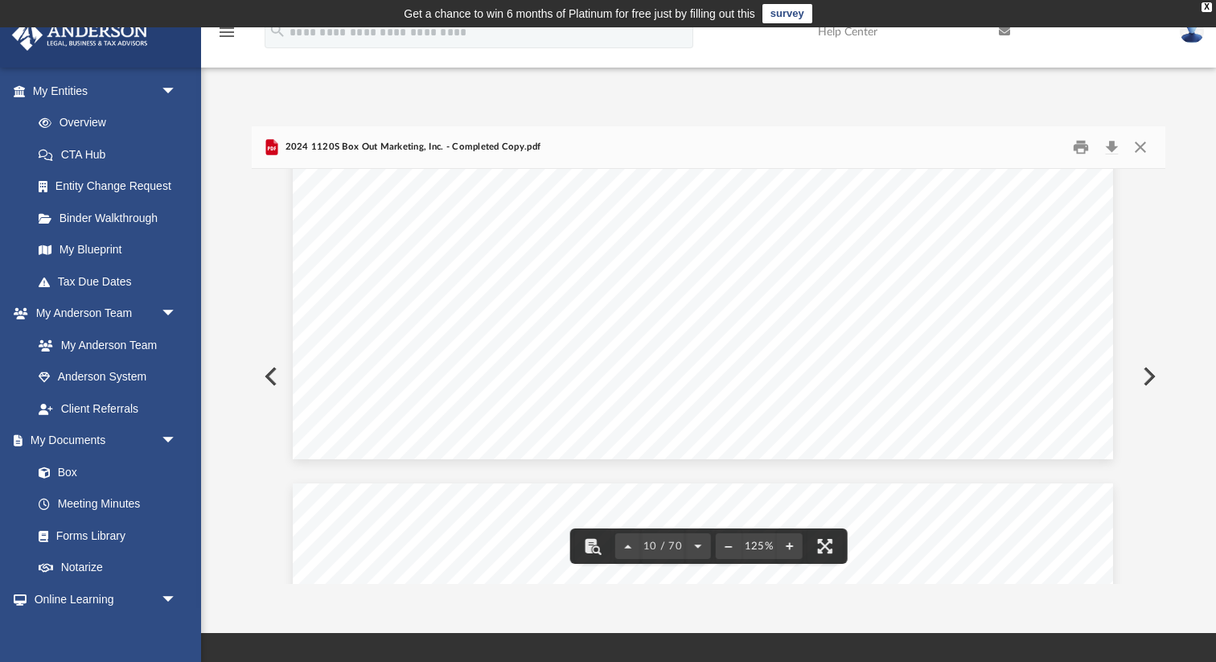
scroll to position [10494, 6]
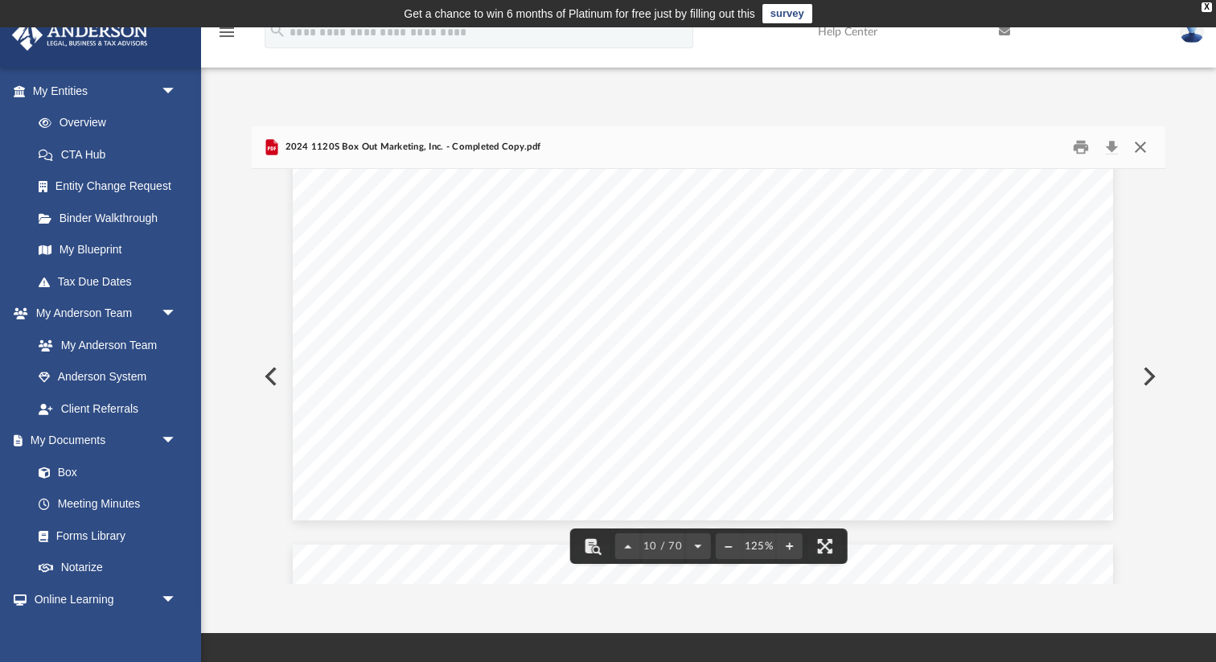
click at [1143, 155] on button "Close" at bounding box center [1140, 147] width 29 height 25
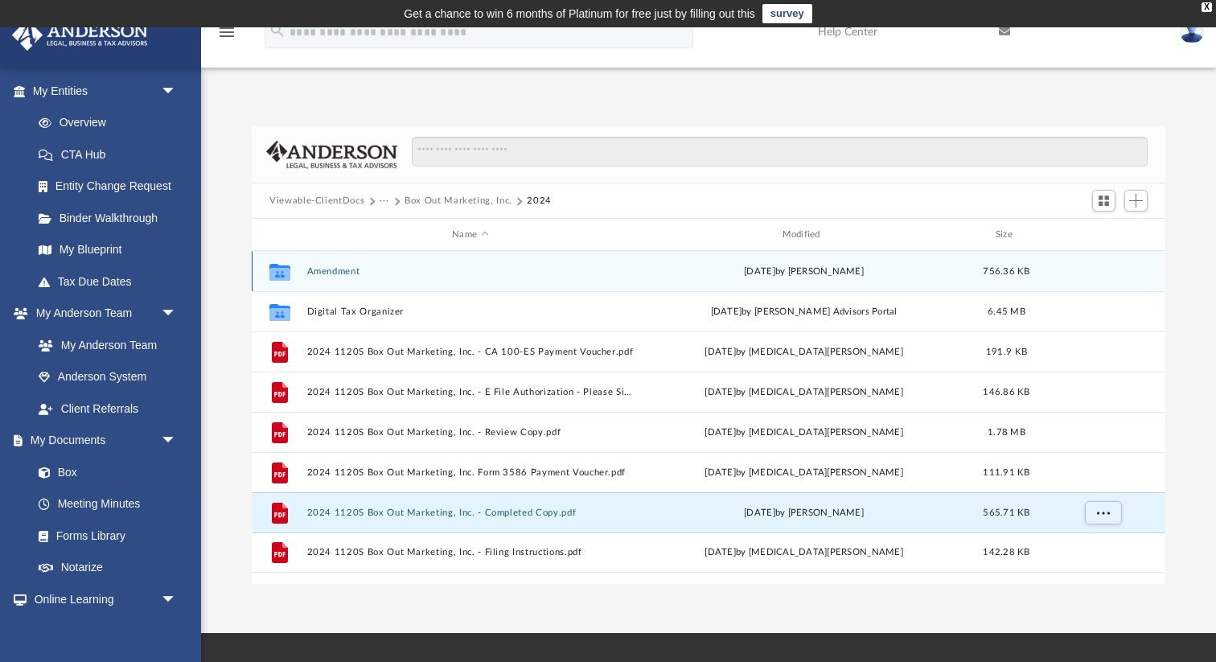
click at [323, 271] on button "Amendment" at bounding box center [470, 271] width 327 height 10
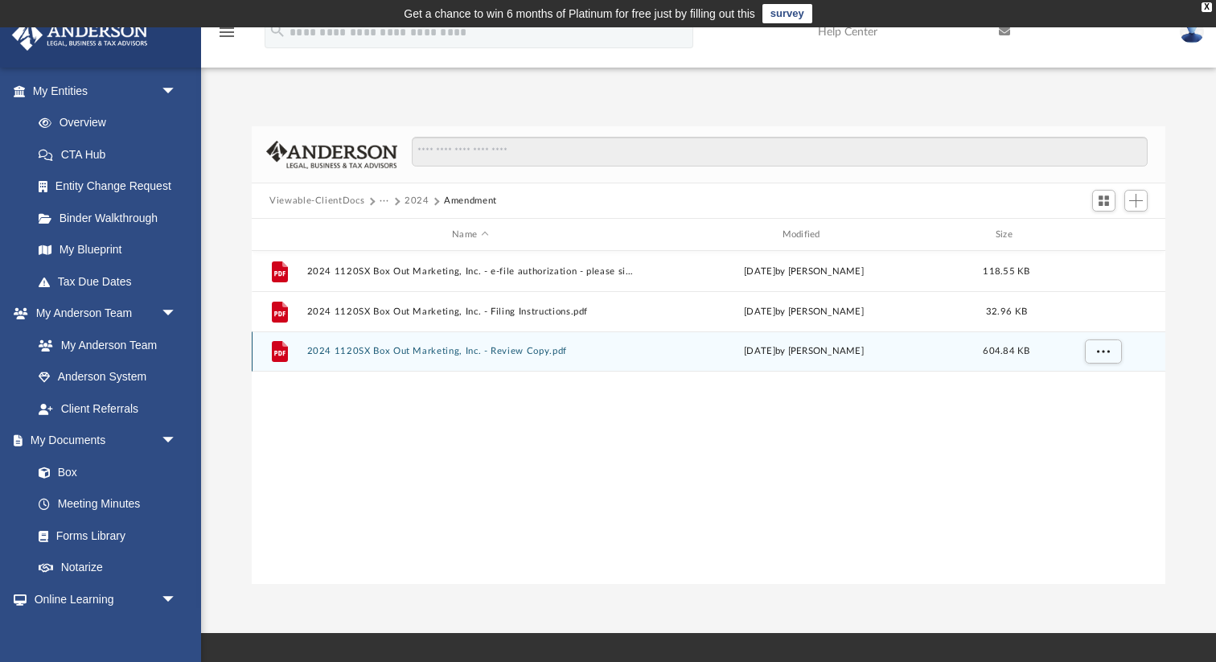
click at [433, 353] on button "2024 1120SX Box Out Marketing, Inc. - Review Copy.pdf" at bounding box center [470, 351] width 327 height 10
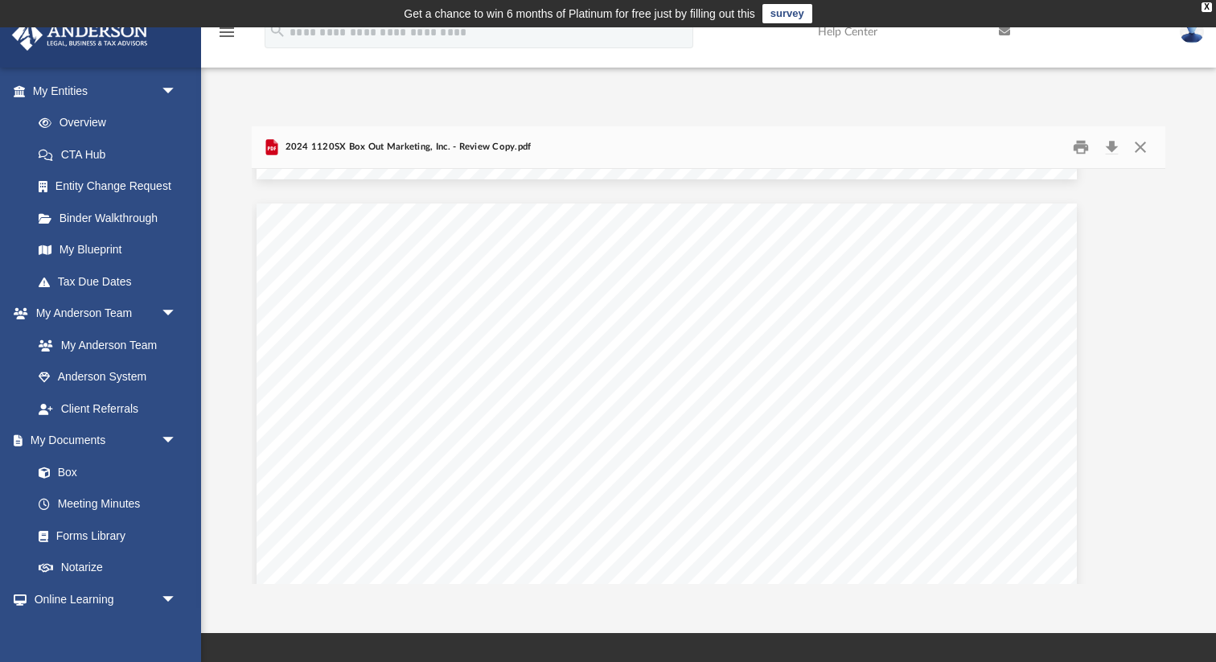
scroll to position [32693, 42]
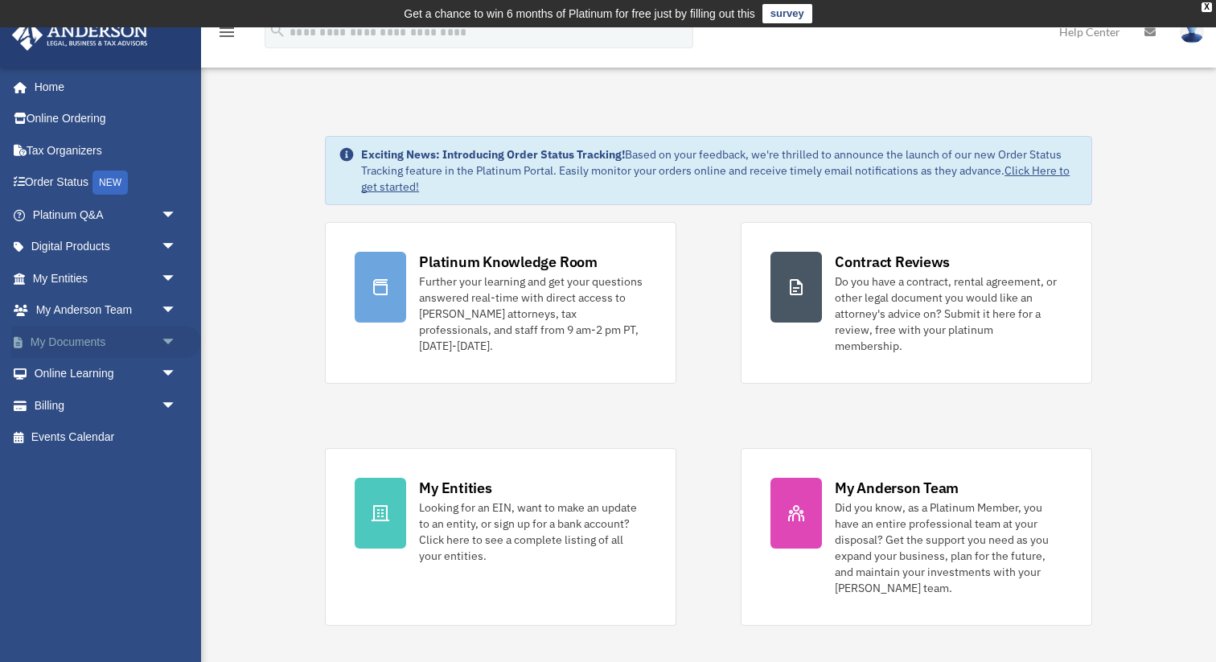
click at [85, 343] on link "My Documents arrow_drop_down" at bounding box center [106, 342] width 190 height 32
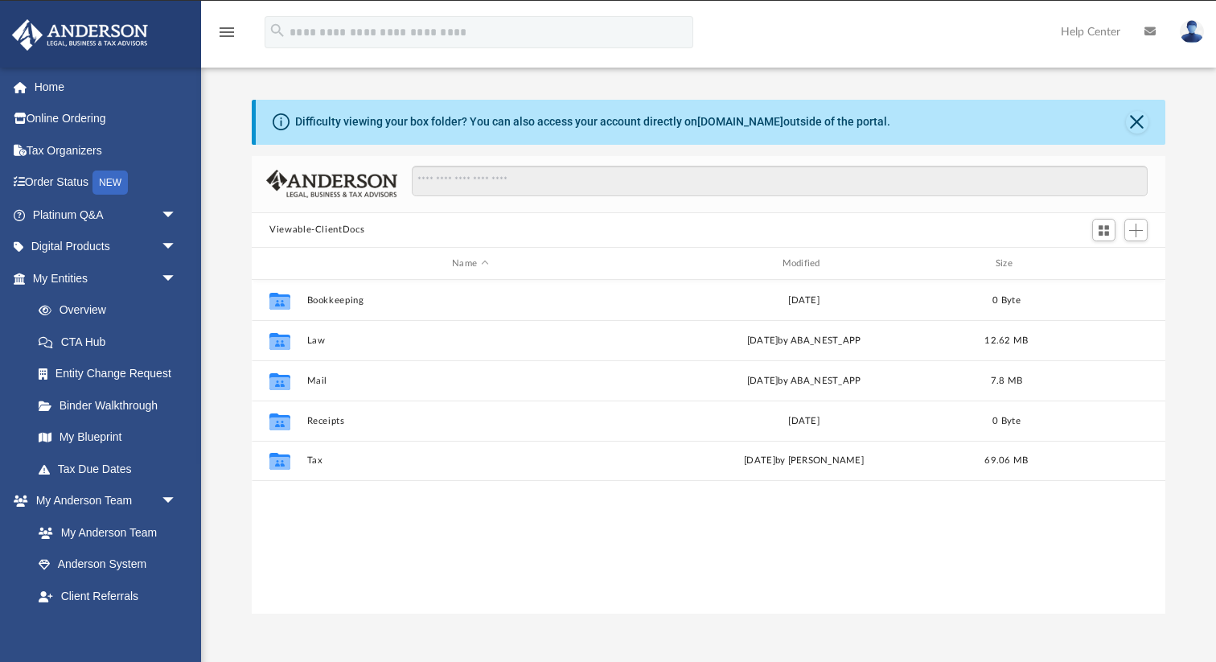
scroll to position [365, 913]
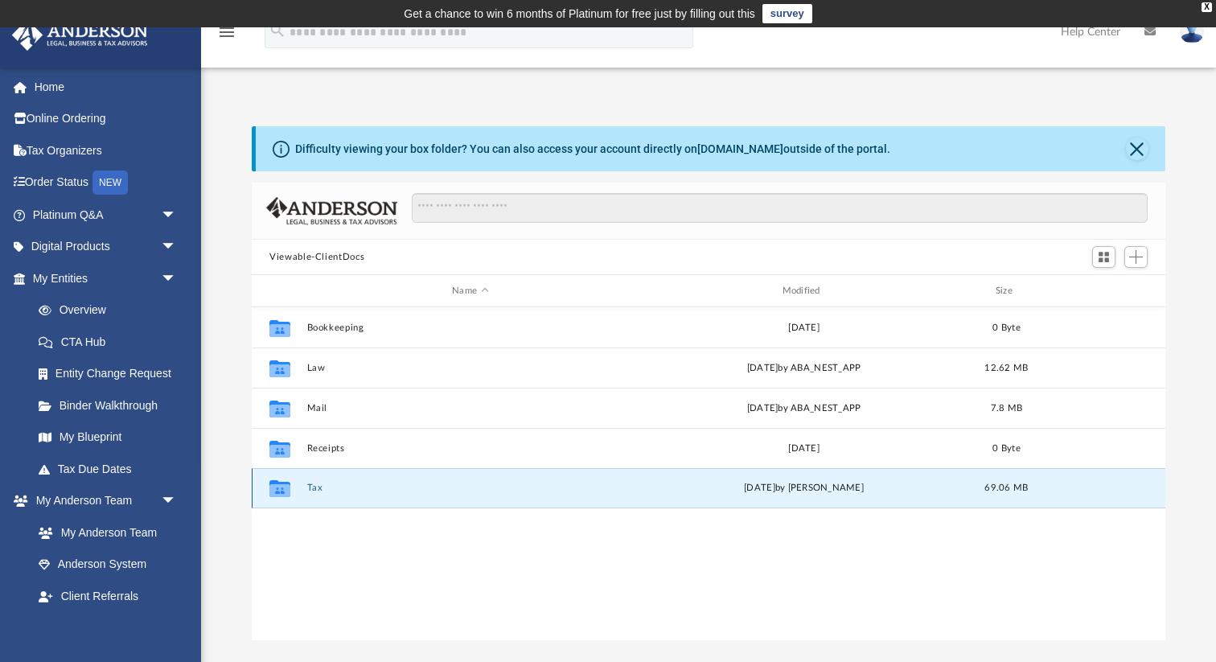
click at [314, 486] on button "Tax" at bounding box center [470, 488] width 327 height 10
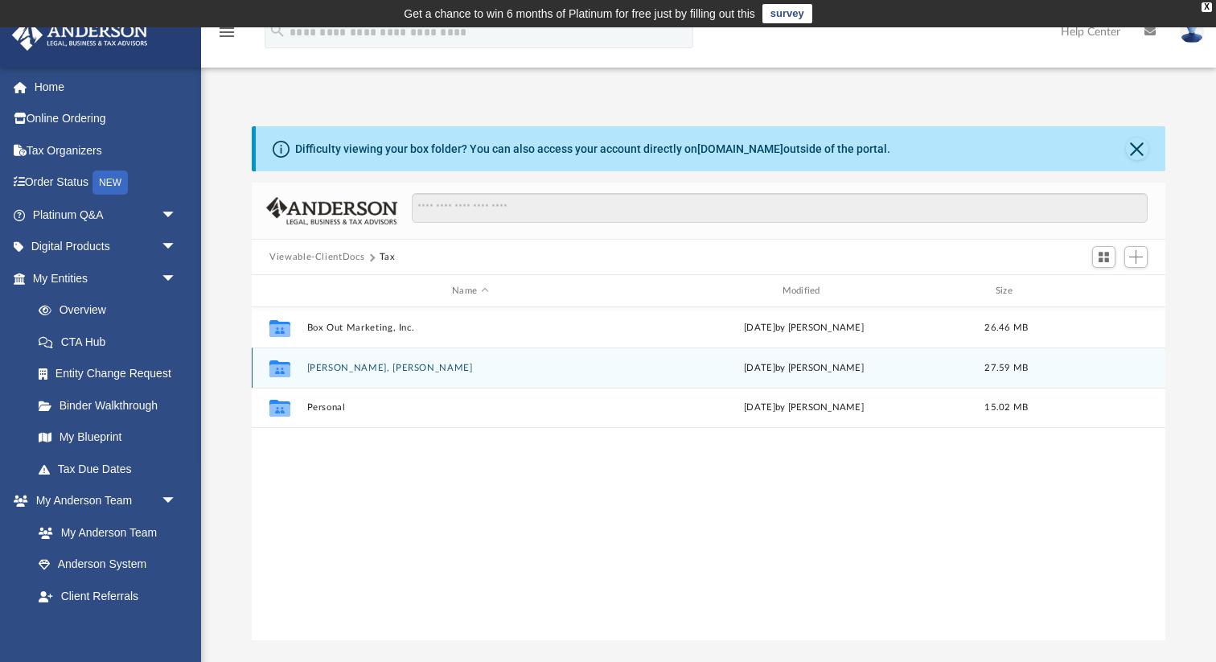
click at [343, 366] on button "[PERSON_NAME], [PERSON_NAME]" at bounding box center [470, 368] width 327 height 10
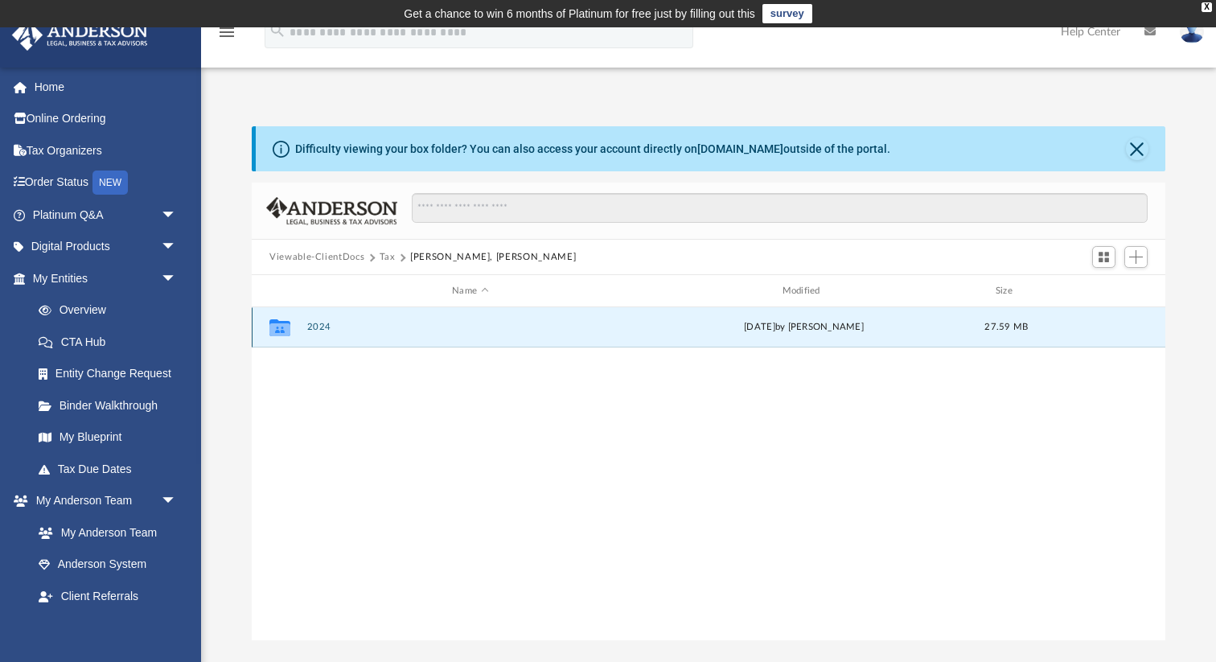
click at [320, 326] on button "2024" at bounding box center [470, 327] width 327 height 10
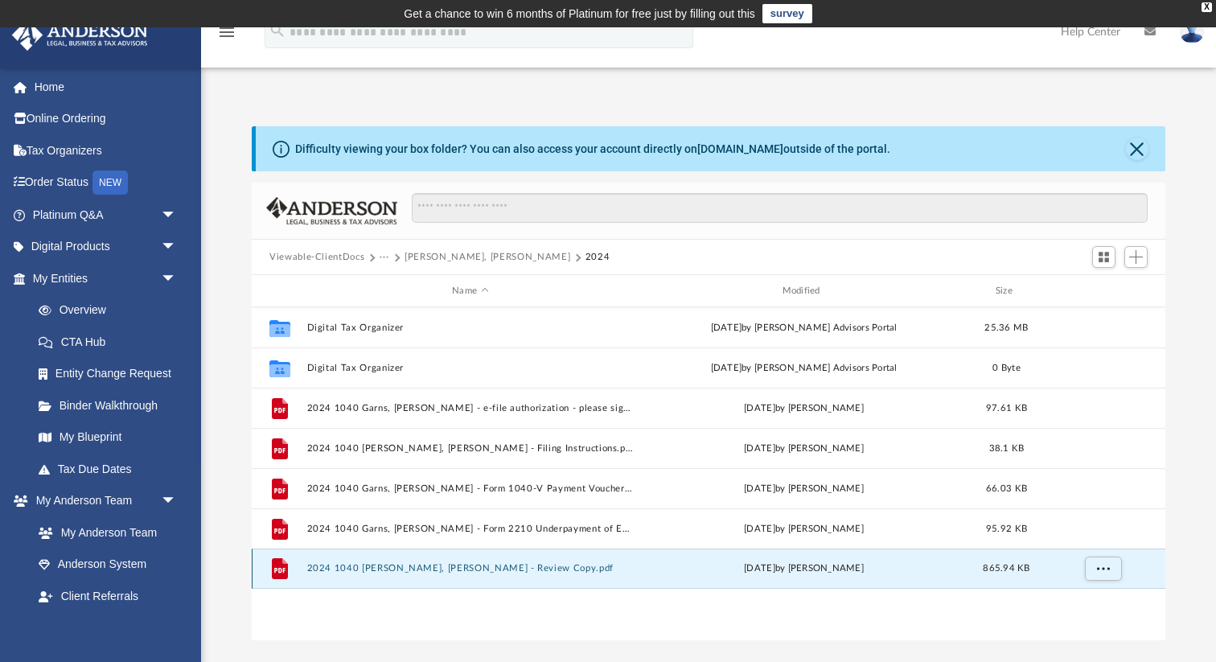
click at [482, 570] on button "2024 1040 [PERSON_NAME], [PERSON_NAME] - Review Copy.pdf" at bounding box center [470, 568] width 327 height 10
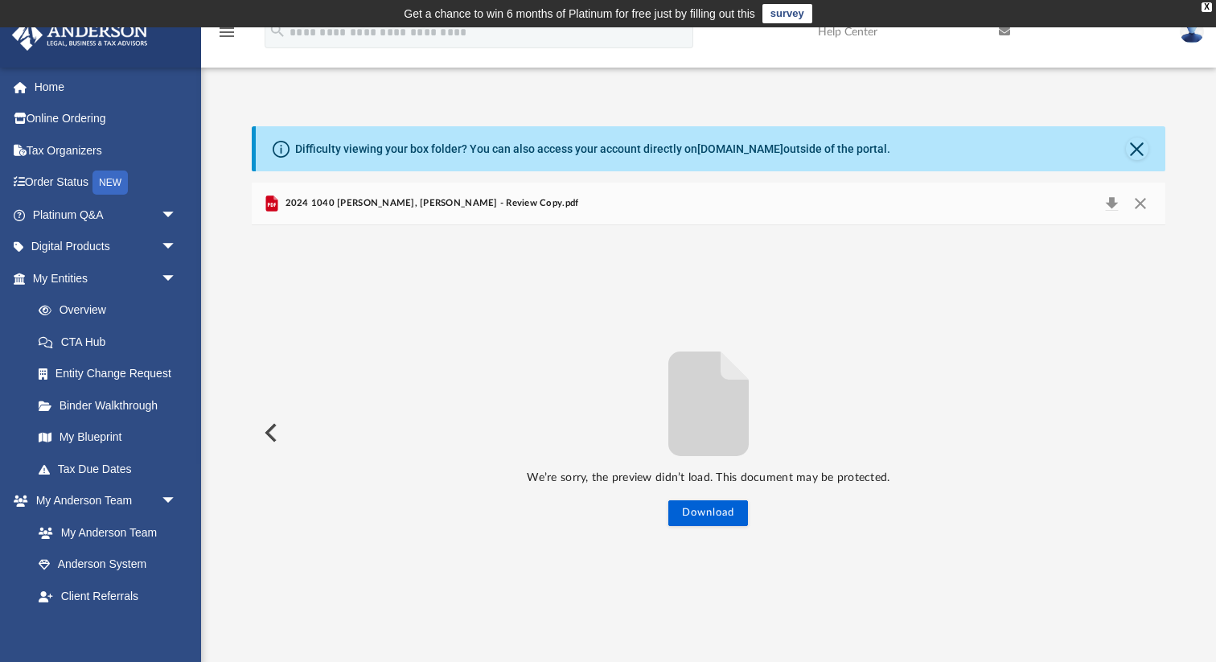
click at [284, 433] on button "Preview" at bounding box center [269, 432] width 35 height 45
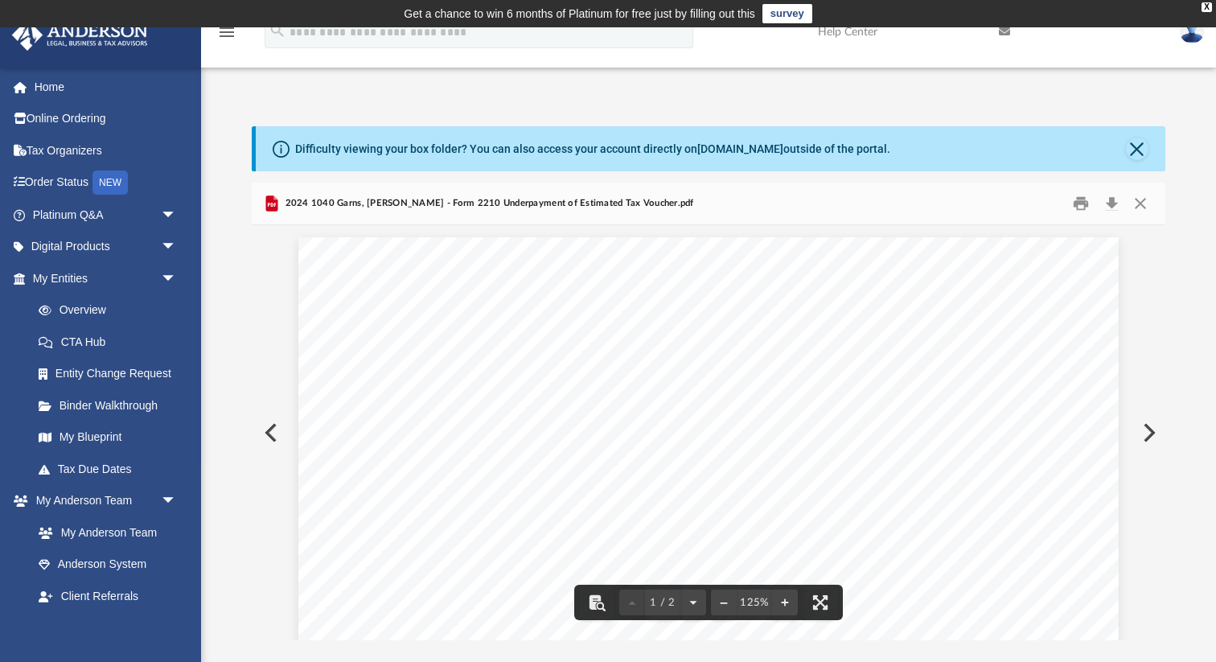
click at [1152, 429] on button "Preview" at bounding box center [1147, 432] width 35 height 45
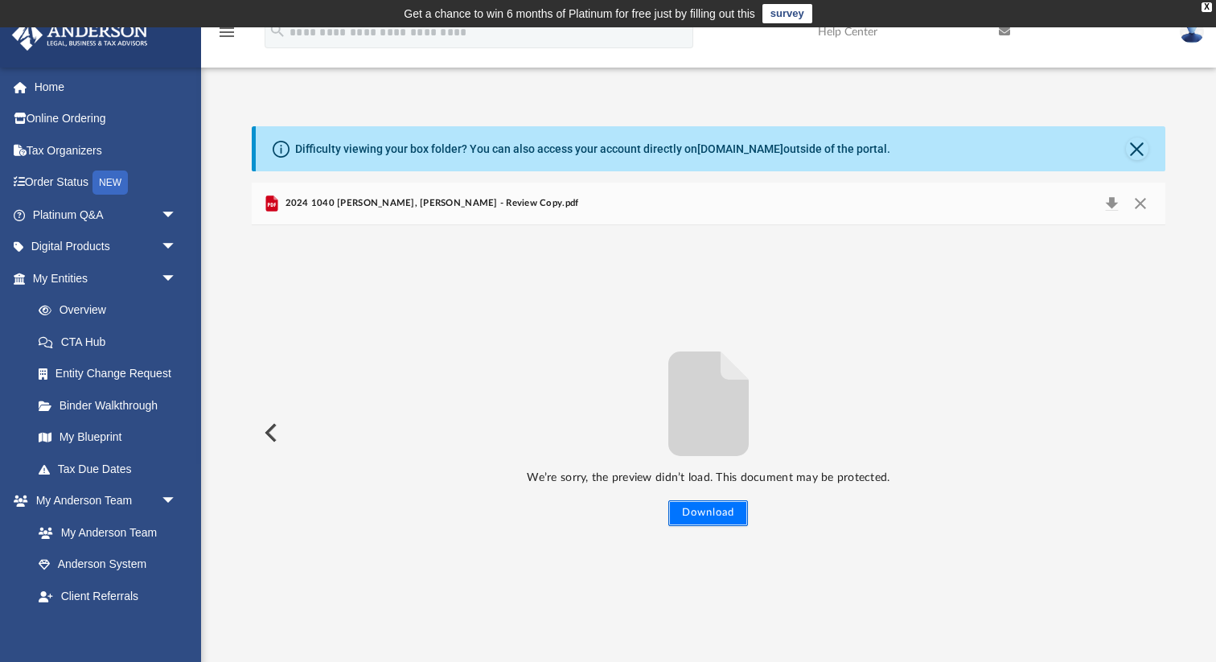
click at [723, 514] on button "Download" at bounding box center [708, 513] width 80 height 26
